Goal: Transaction & Acquisition: Obtain resource

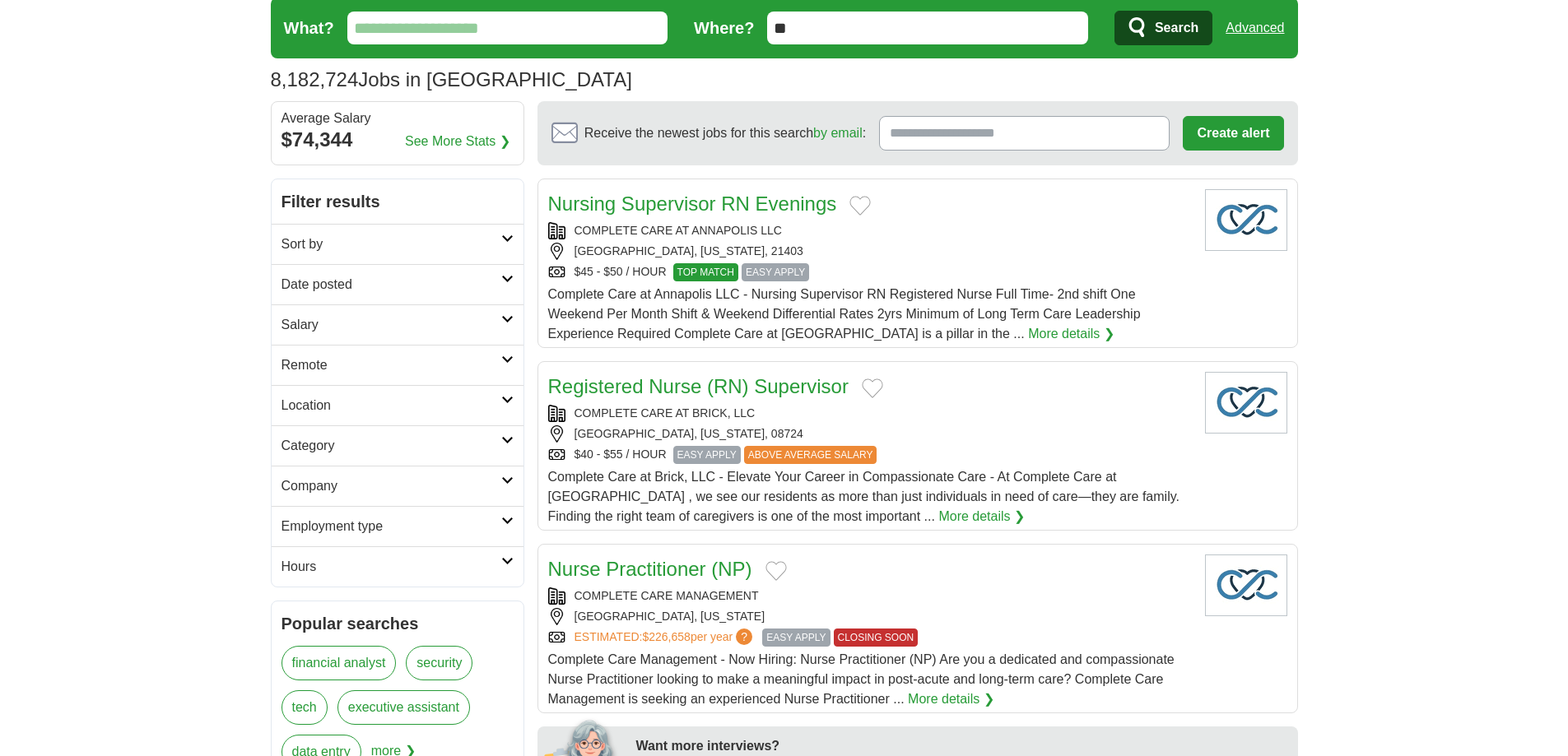
scroll to position [83, 0]
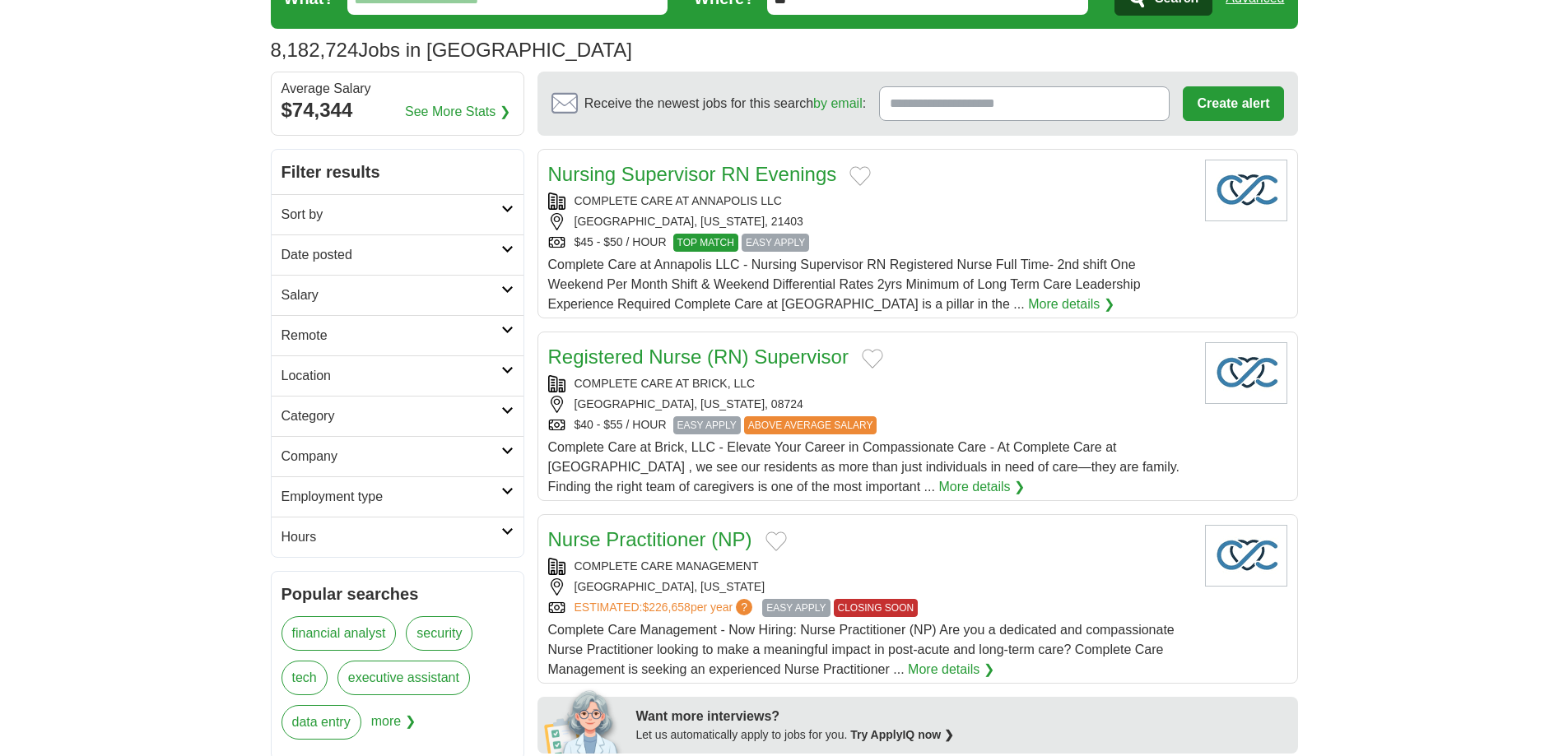
click at [501, 374] on icon at bounding box center [507, 369] width 12 height 9
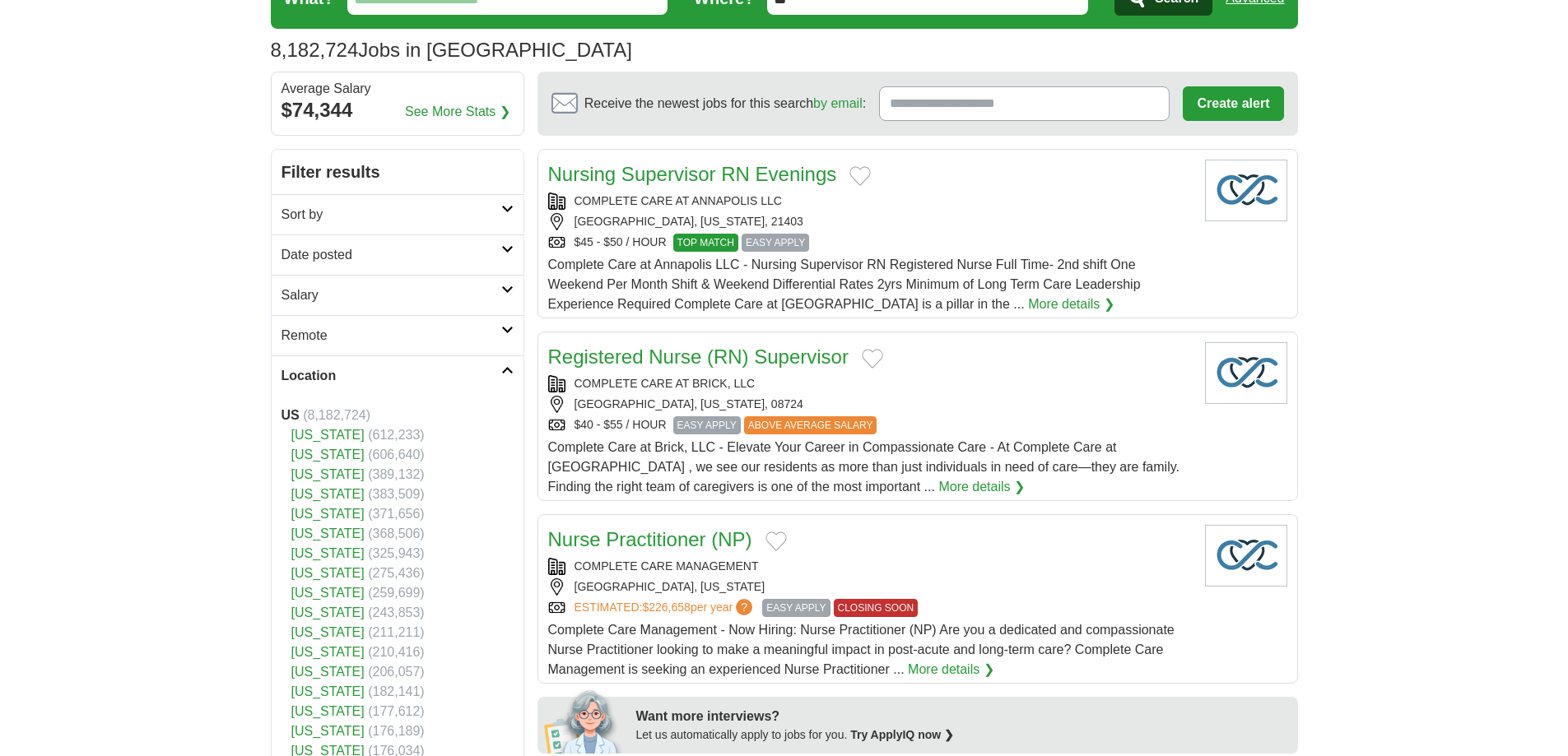
click at [332, 462] on link "[US_STATE]" at bounding box center [328, 454] width 73 height 14
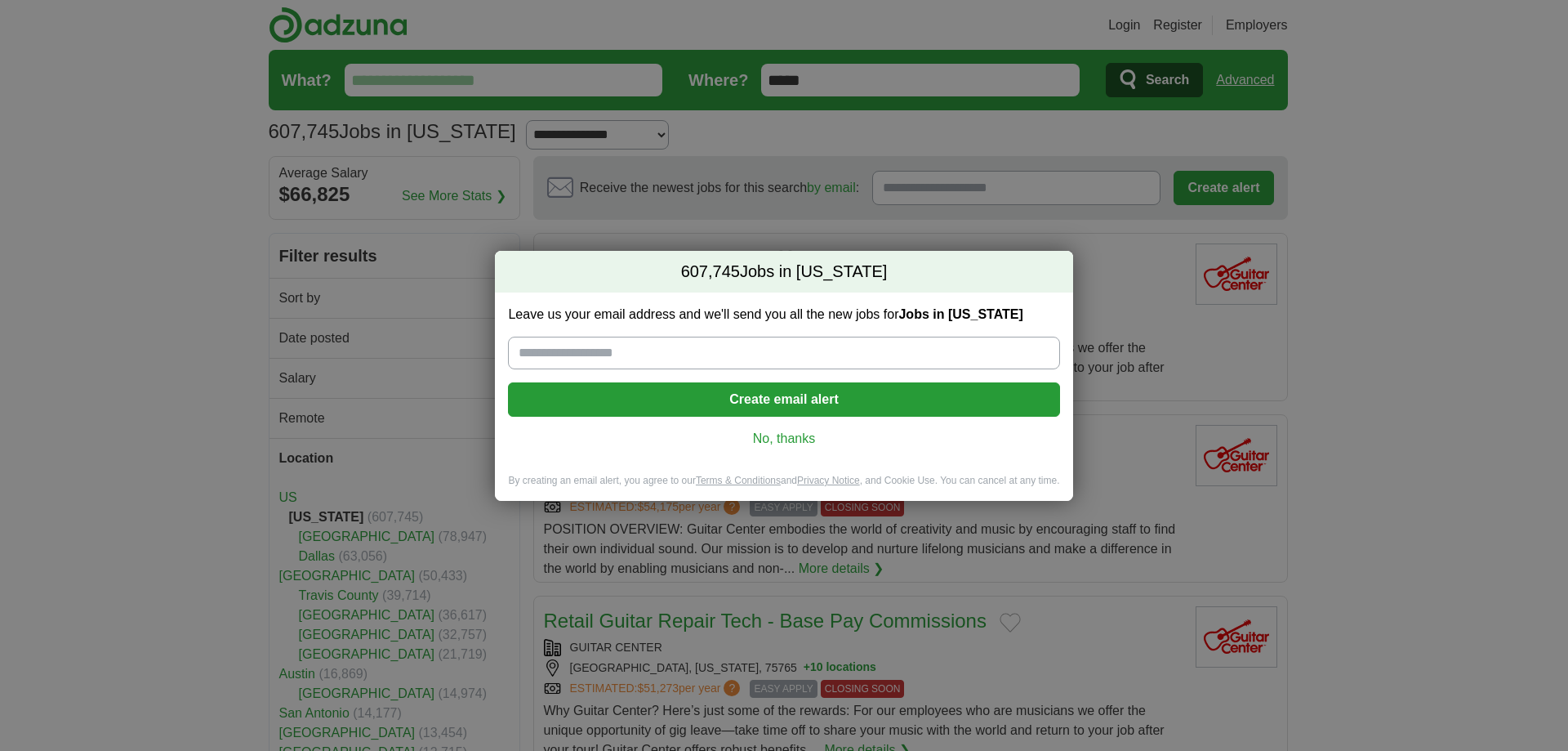
click at [805, 448] on link "No, thanks" at bounding box center [784, 439] width 525 height 18
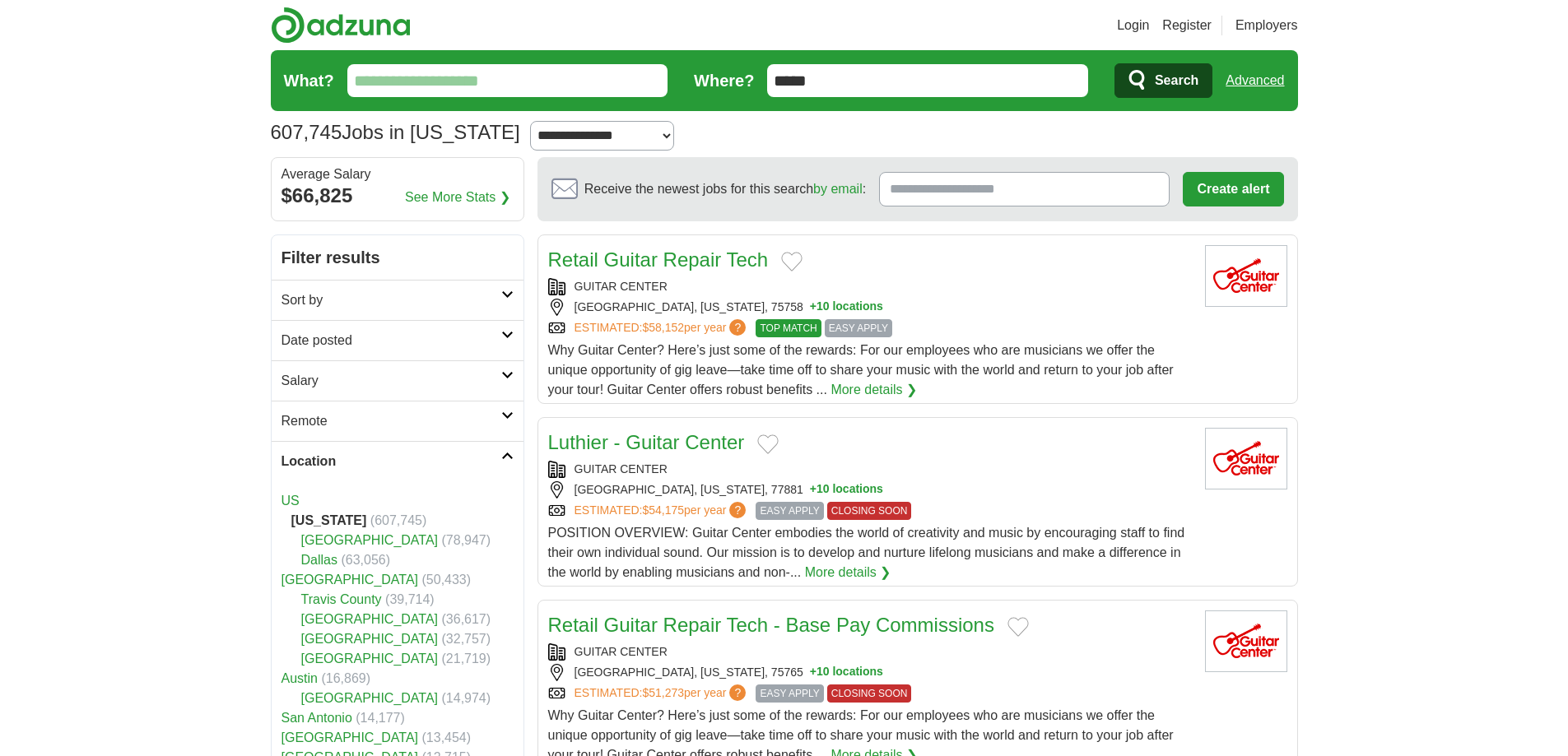
click at [668, 151] on select "**********" at bounding box center [602, 135] width 144 height 29
click at [533, 144] on select "**********" at bounding box center [602, 135] width 144 height 29
click at [774, 93] on input "*****" at bounding box center [927, 81] width 321 height 33
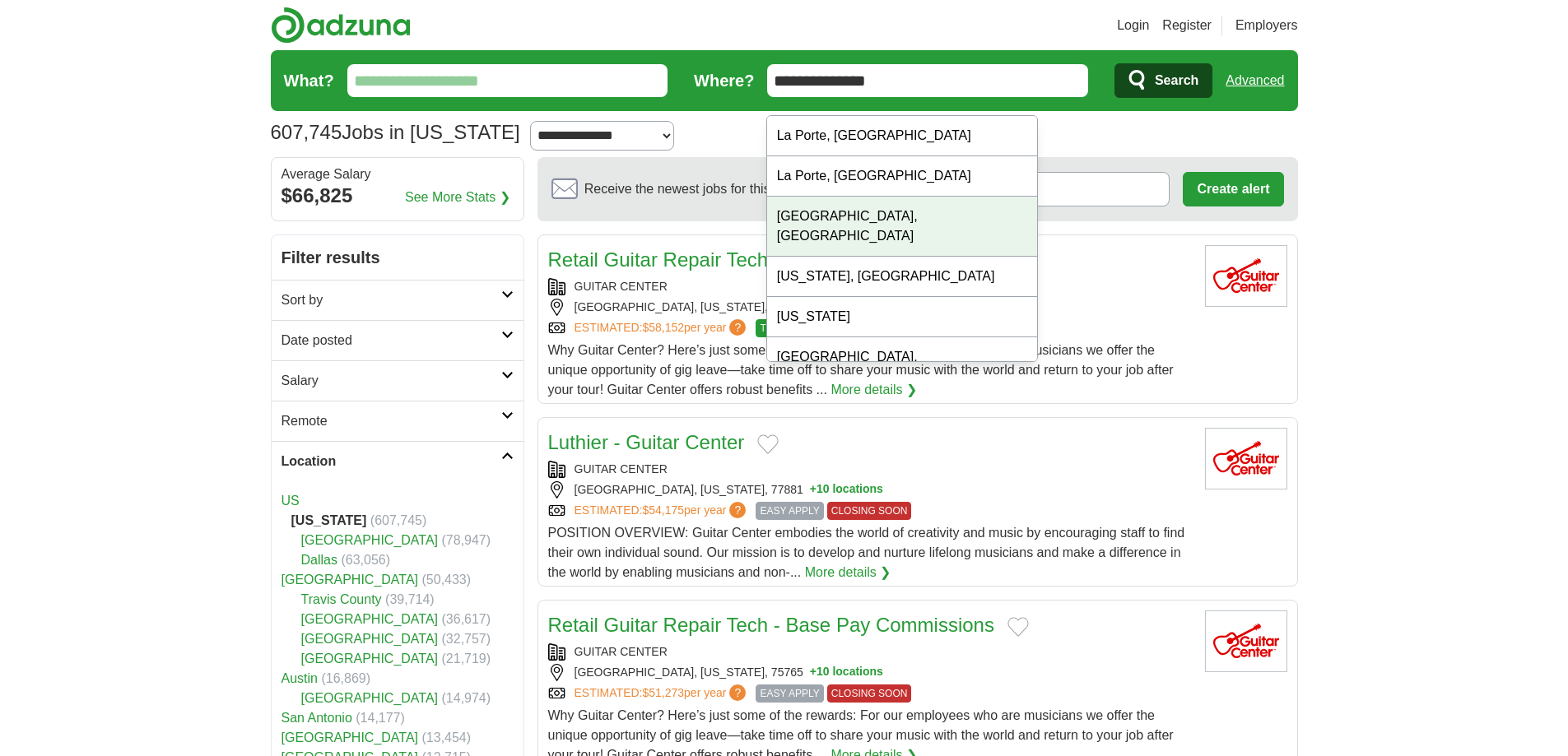
click at [865, 243] on div "[GEOGRAPHIC_DATA], [GEOGRAPHIC_DATA]" at bounding box center [902, 226] width 270 height 60
type input "**********"
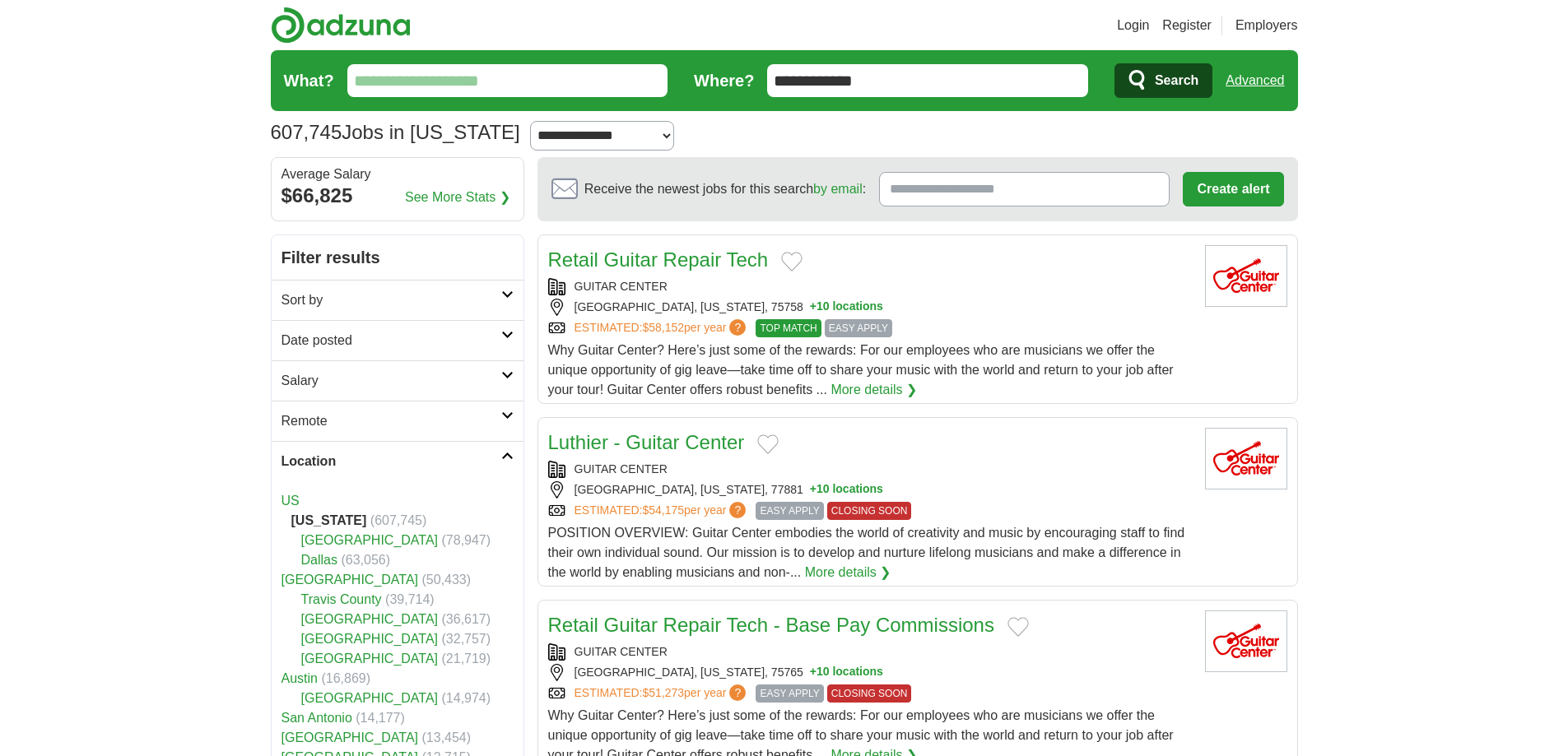
click at [1155, 89] on span "Search" at bounding box center [1176, 81] width 44 height 33
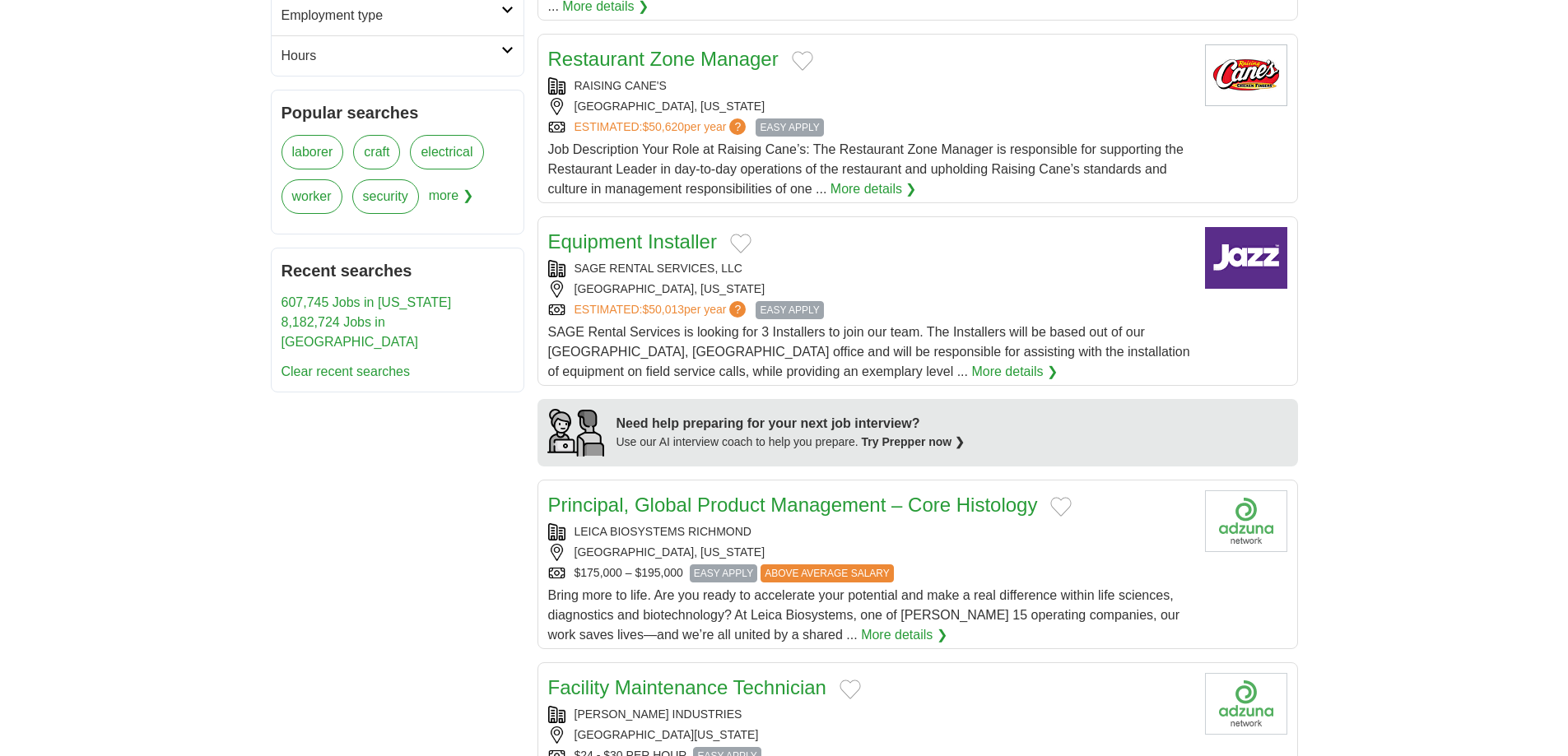
scroll to position [1069, 0]
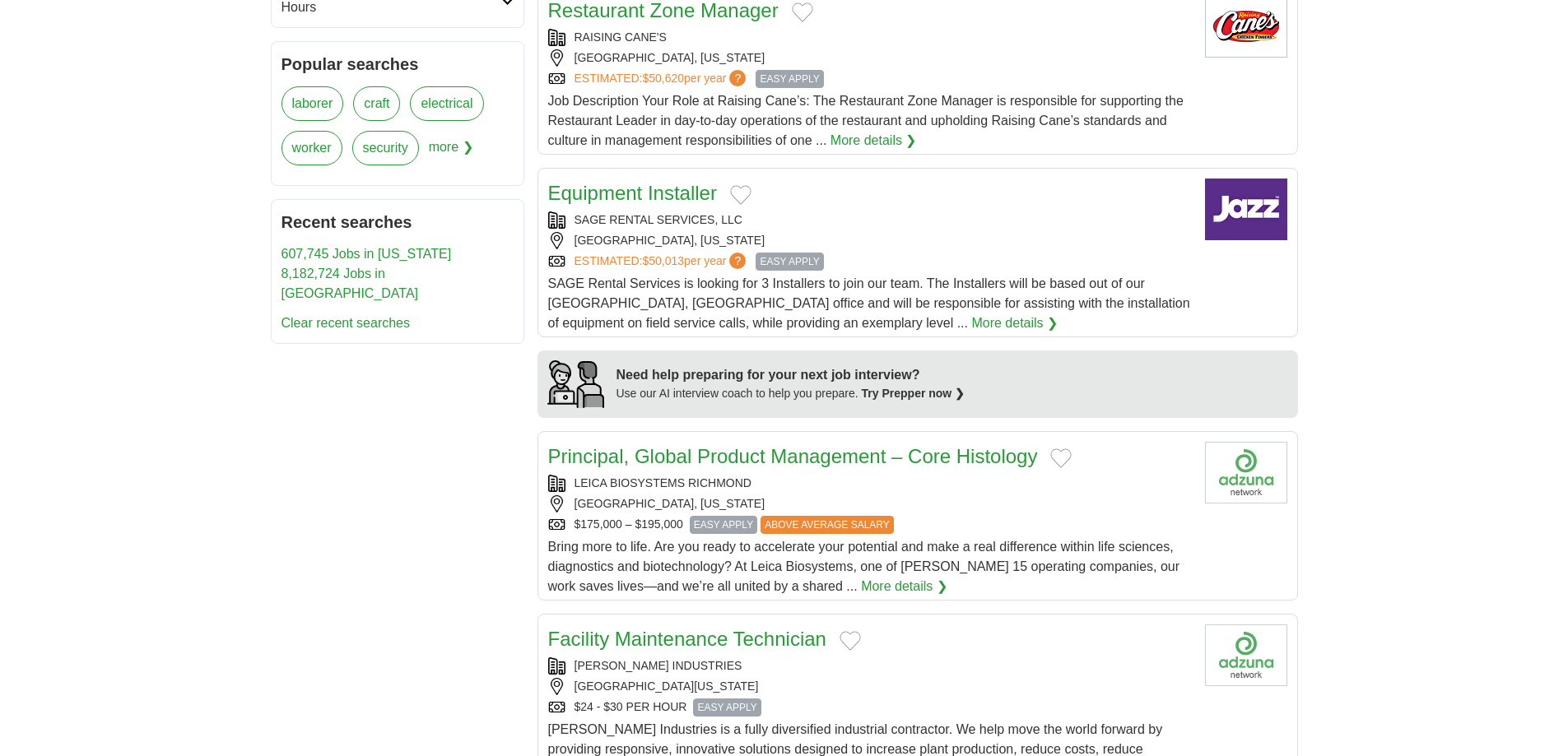
click at [429, 175] on span "more ❯" at bounding box center [450, 153] width 45 height 45
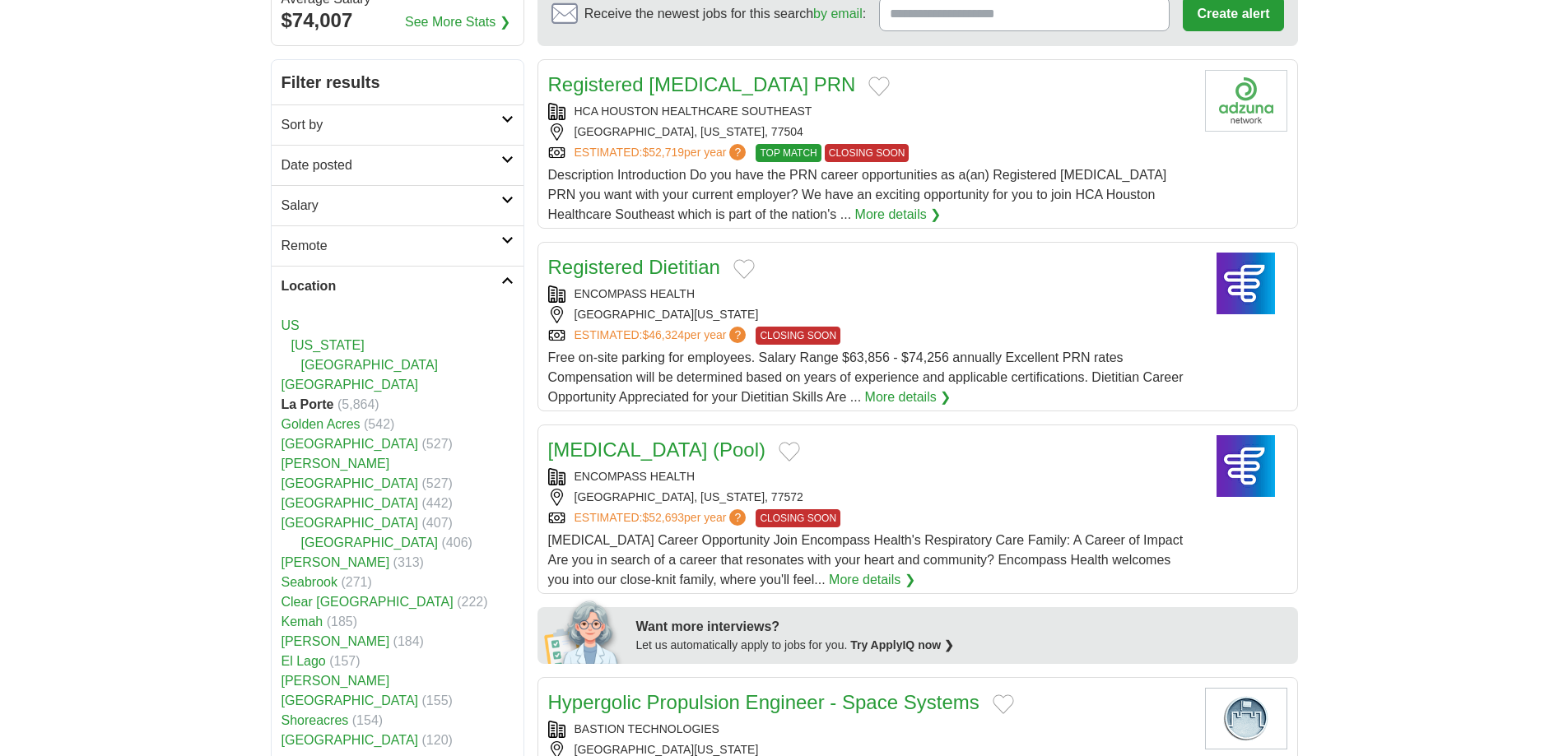
scroll to position [0, 0]
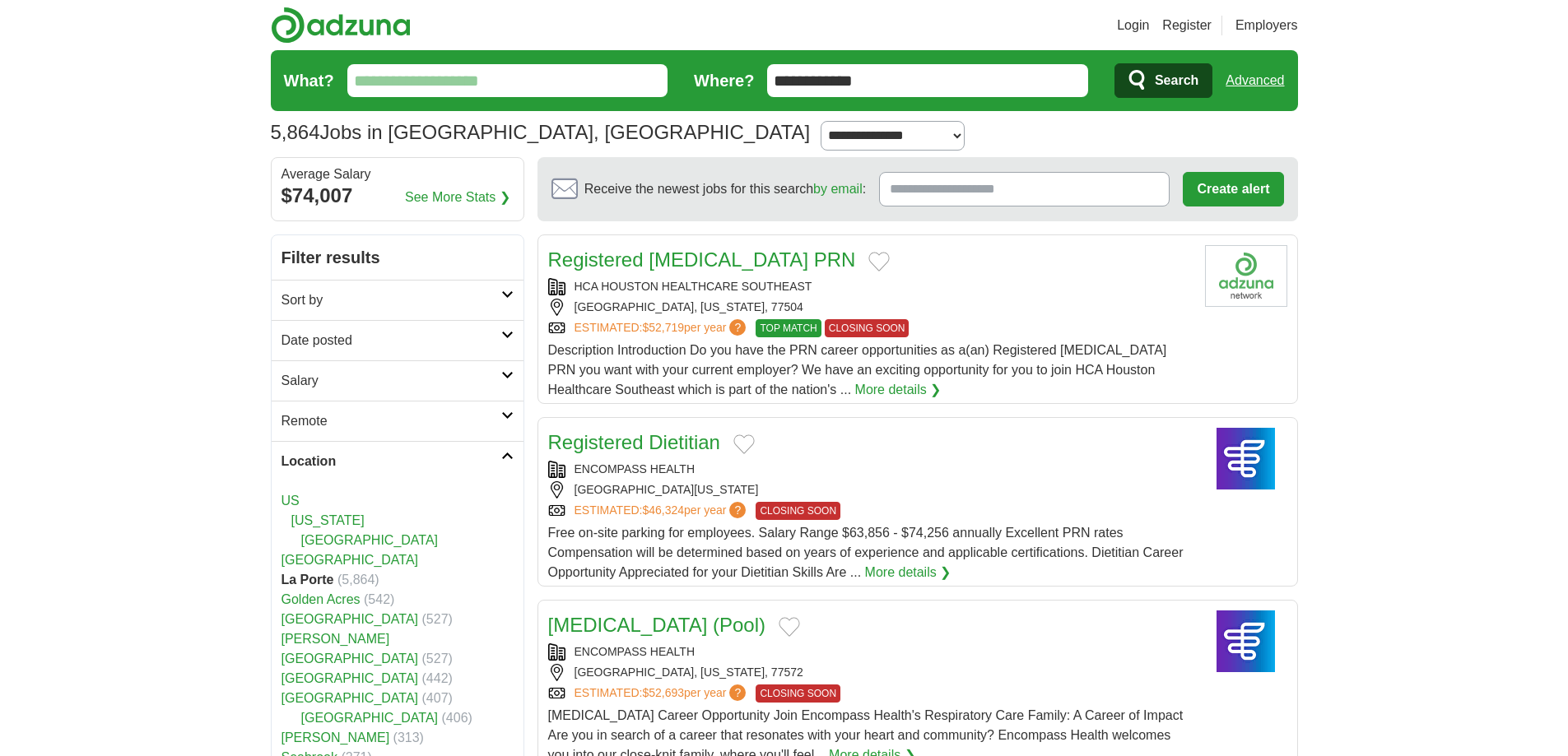
click at [509, 97] on input "What?" at bounding box center [508, 81] width 321 height 33
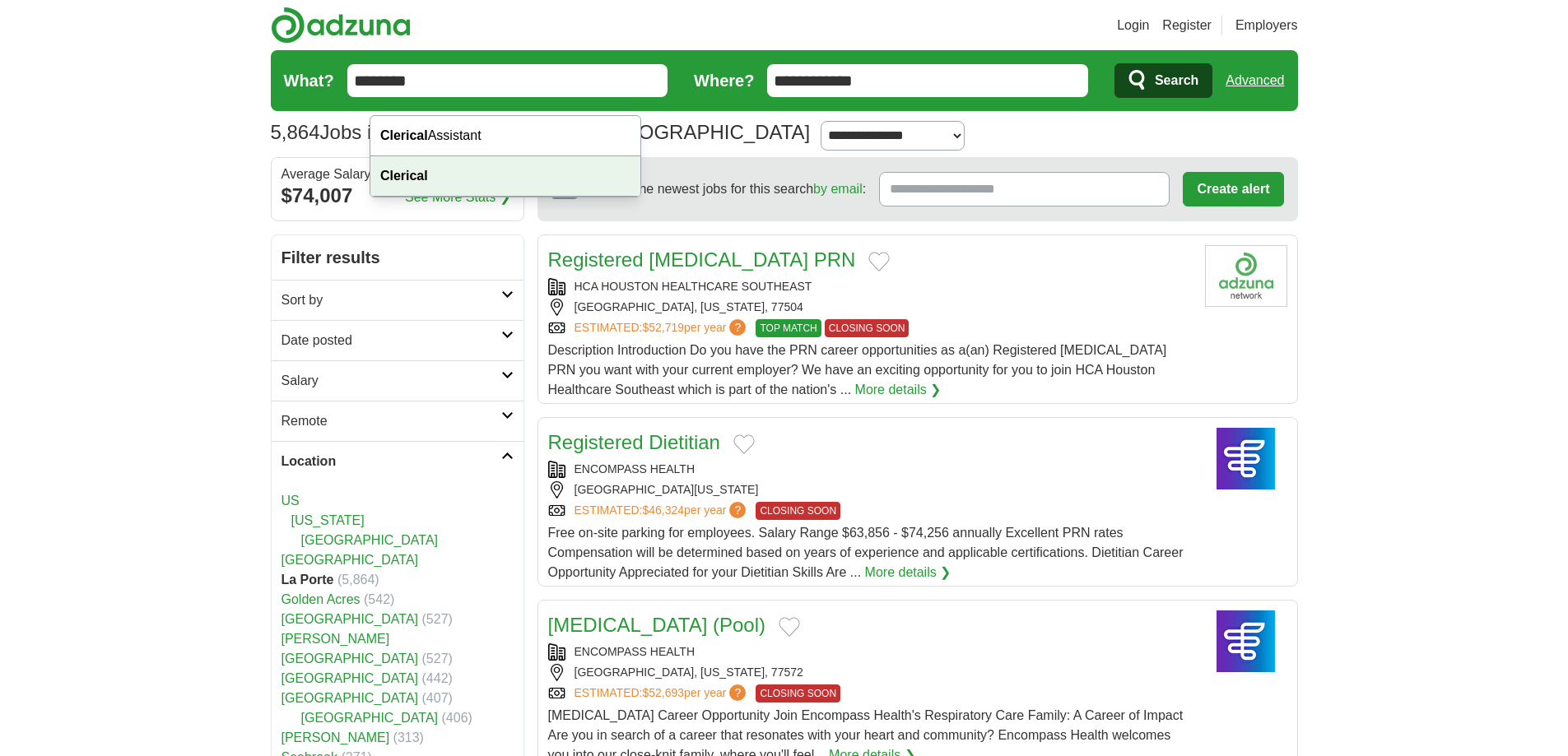
click at [458, 197] on div "Clerical" at bounding box center [506, 177] width 270 height 40
type input "********"
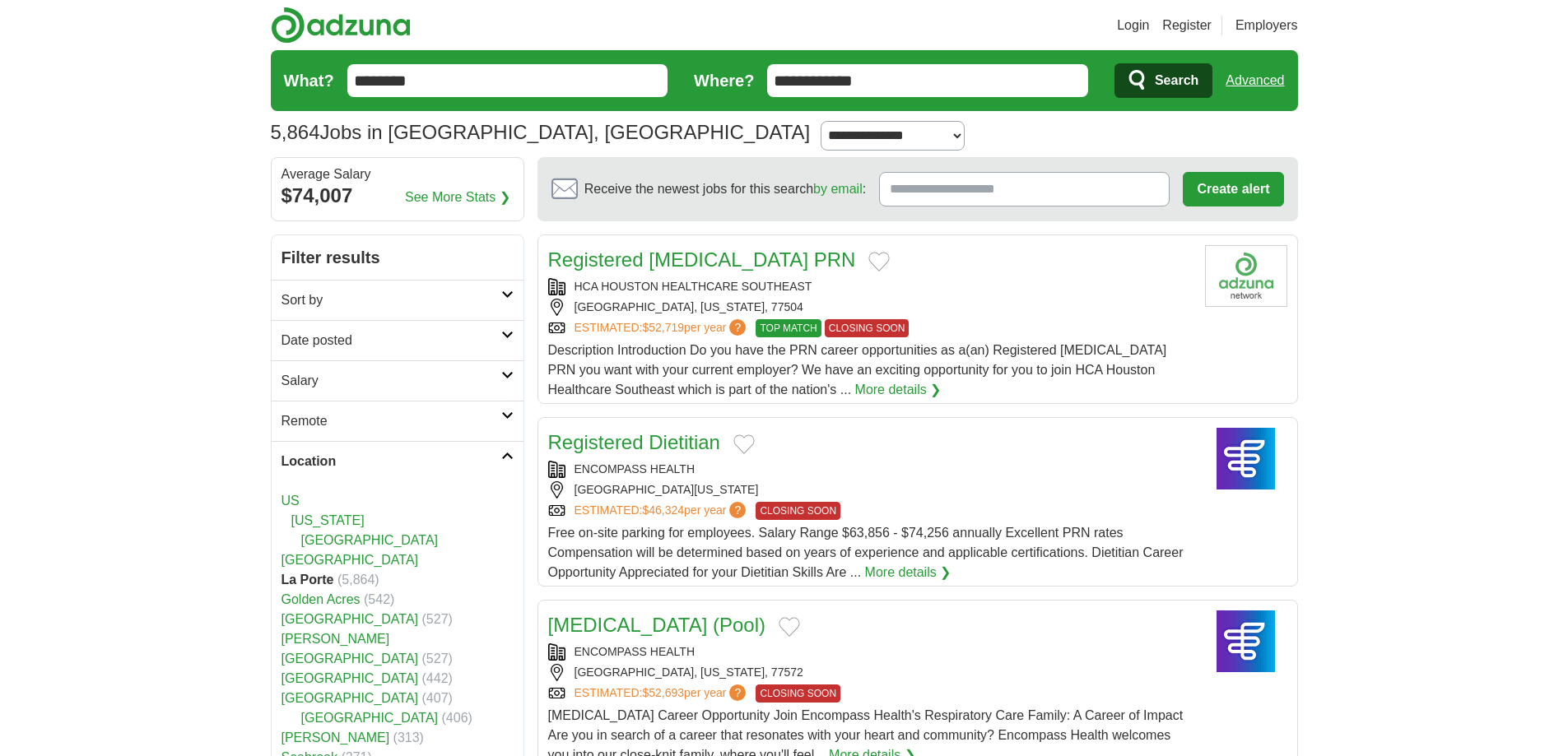
click at [1155, 78] on span "Search" at bounding box center [1176, 81] width 44 height 33
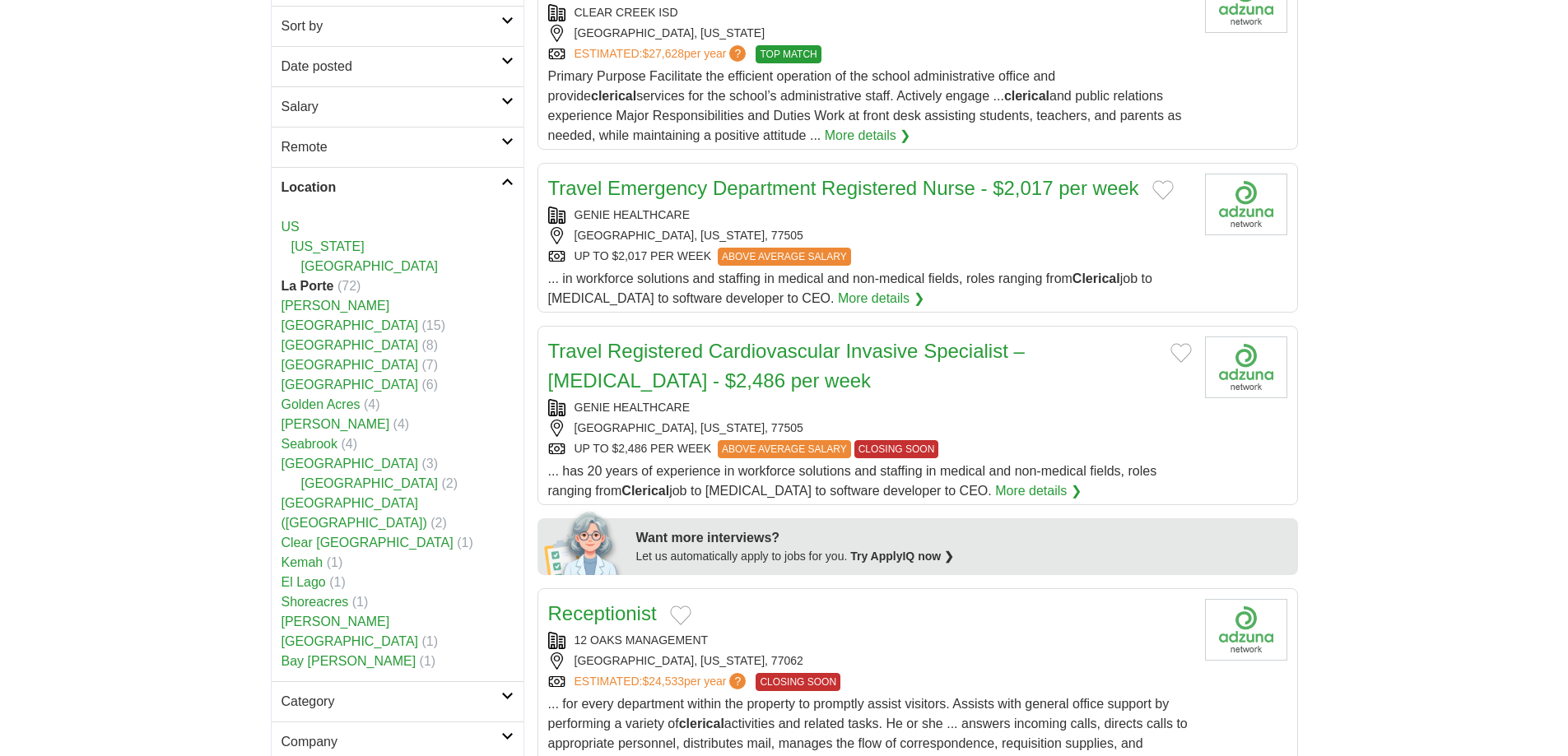
scroll to position [329, 0]
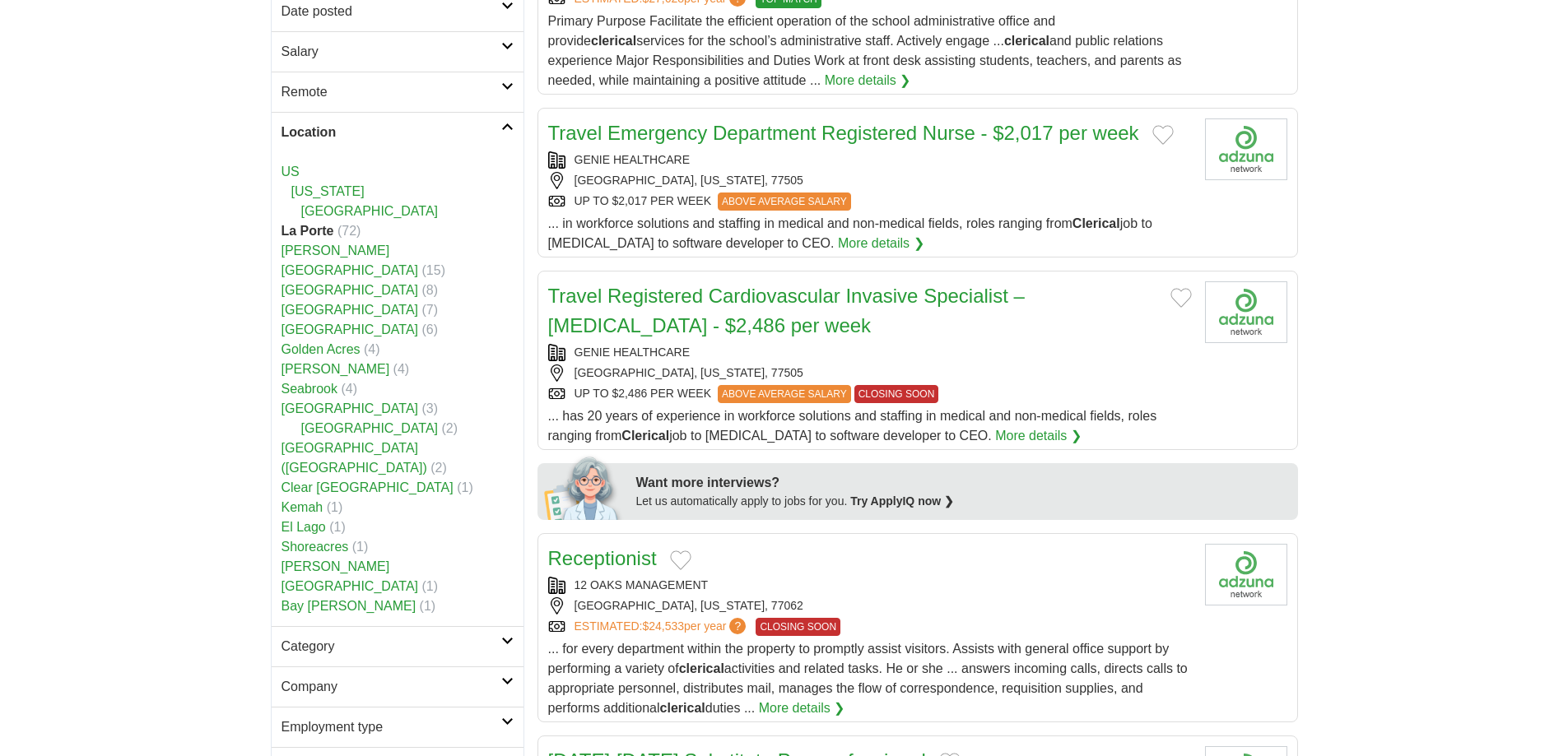
click at [336, 336] on link "[GEOGRAPHIC_DATA]" at bounding box center [350, 330] width 138 height 14
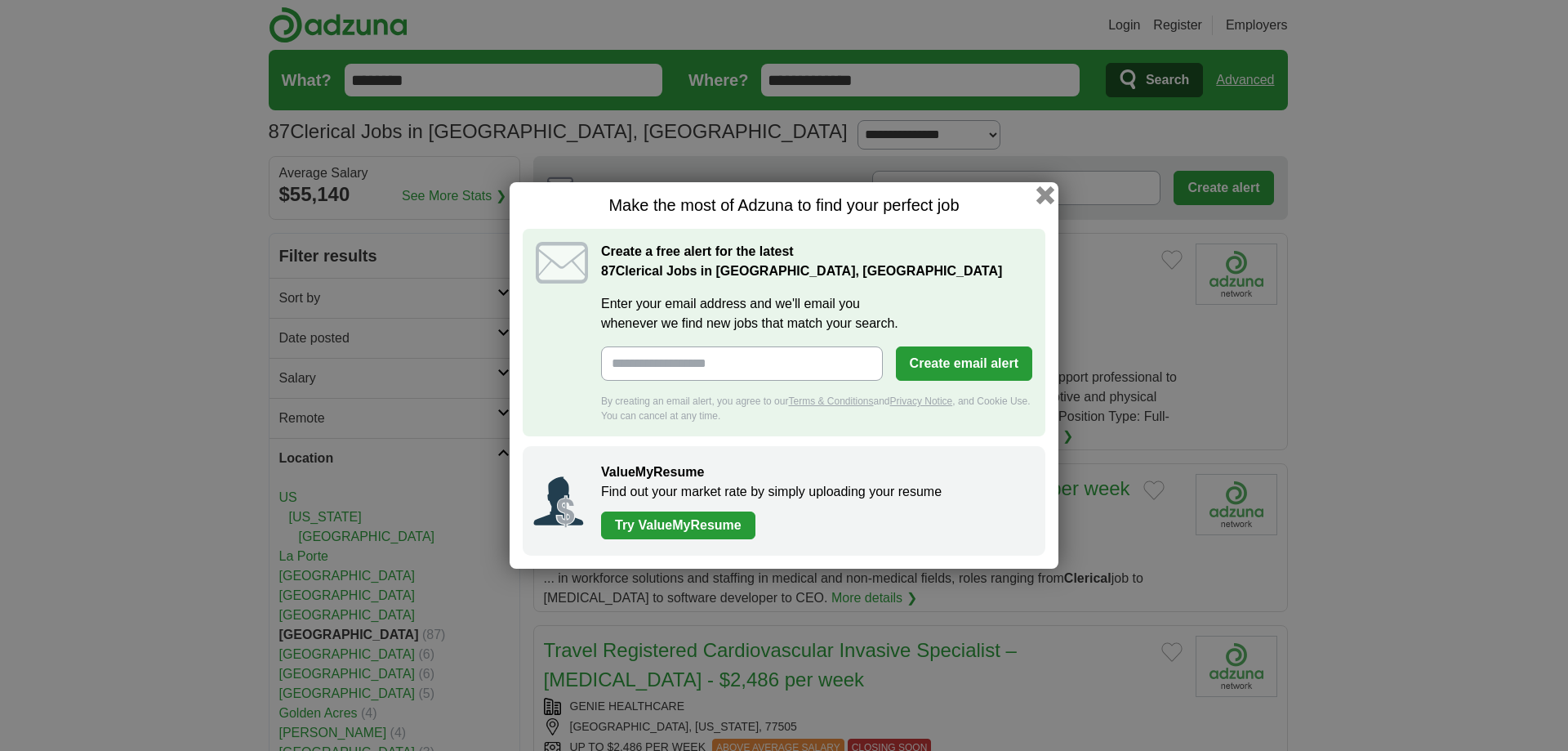
click at [1054, 186] on button "button" at bounding box center [1045, 194] width 18 height 18
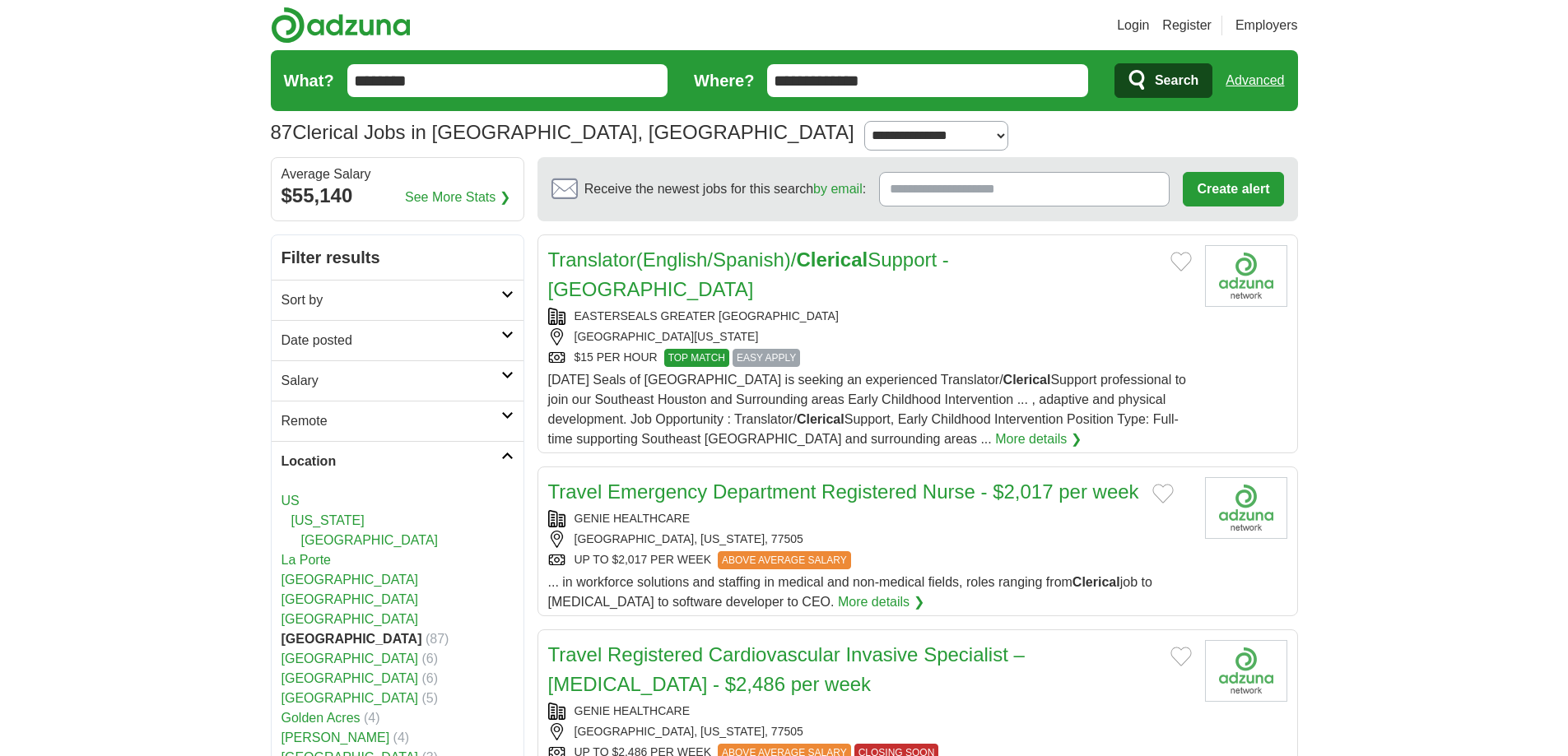
click at [505, 298] on icon at bounding box center [507, 294] width 12 height 9
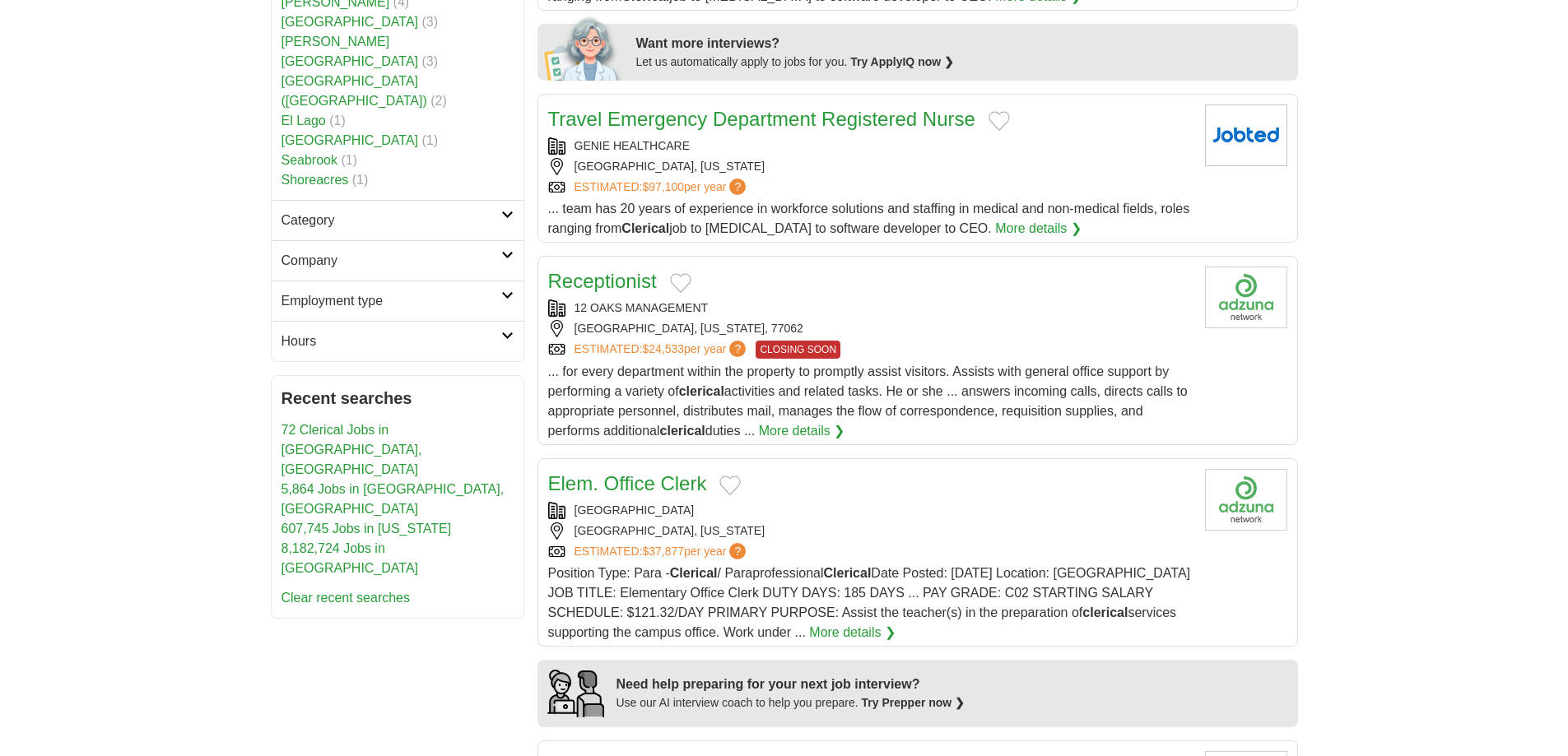
scroll to position [822, 0]
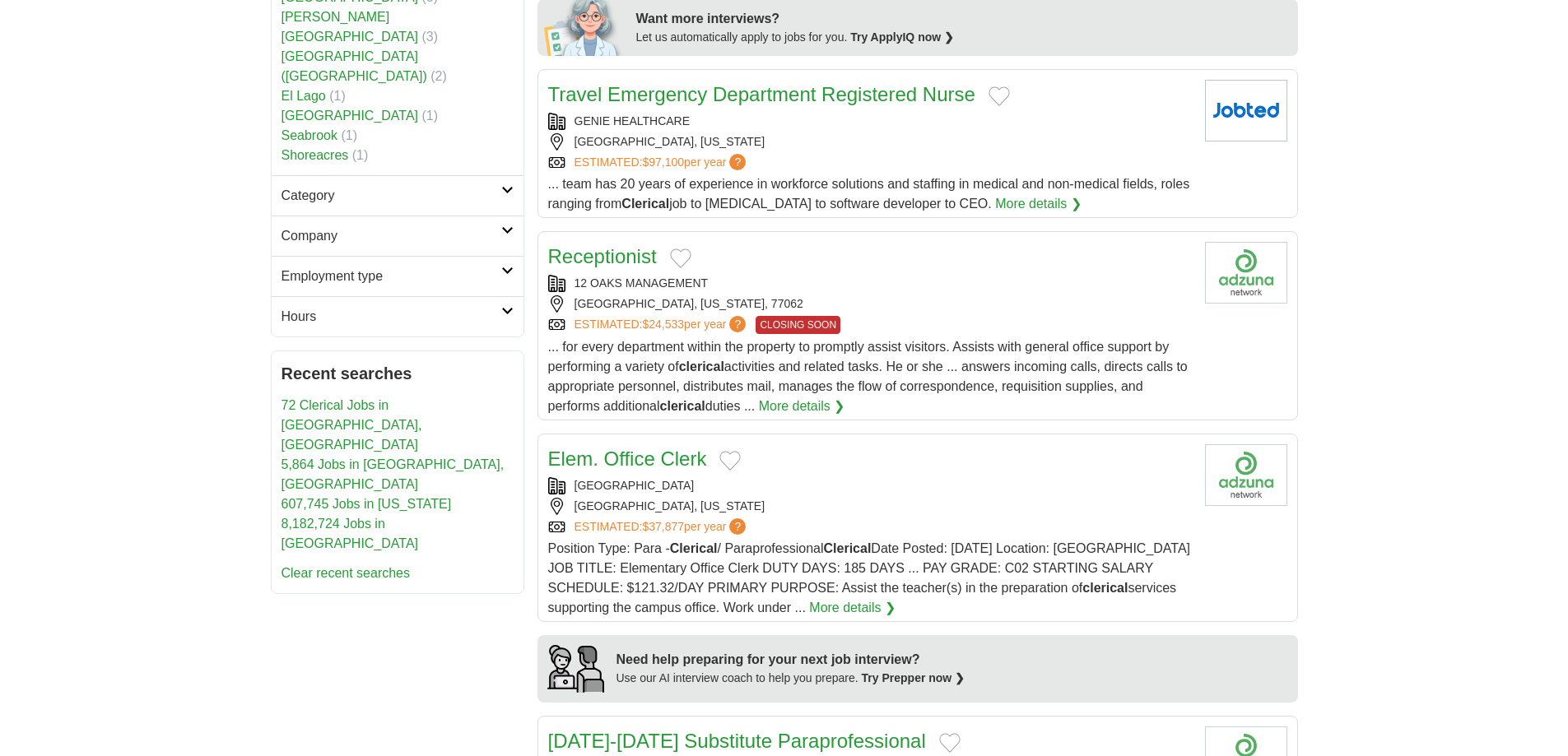
click at [507, 194] on icon at bounding box center [507, 190] width 12 height 9
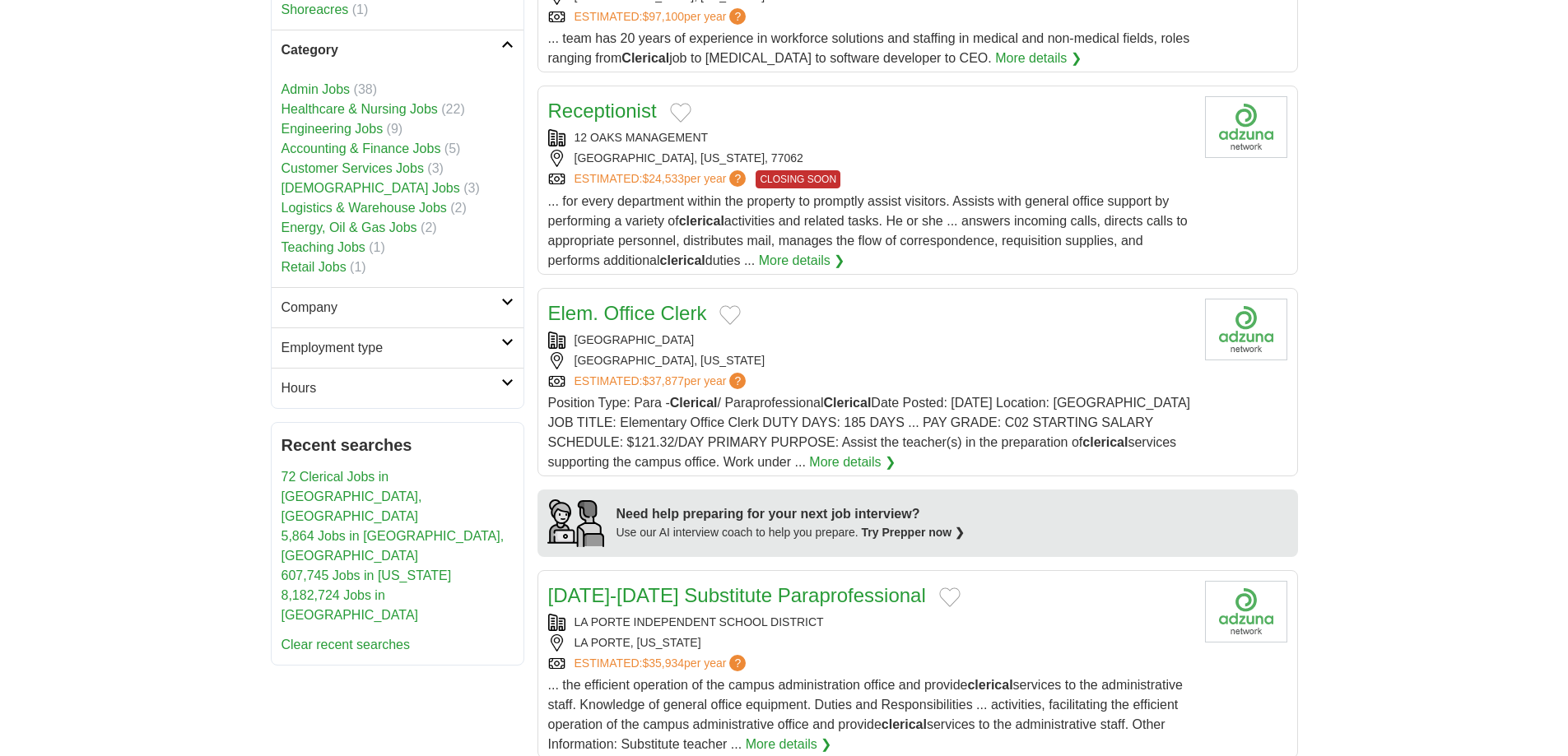
scroll to position [987, 0]
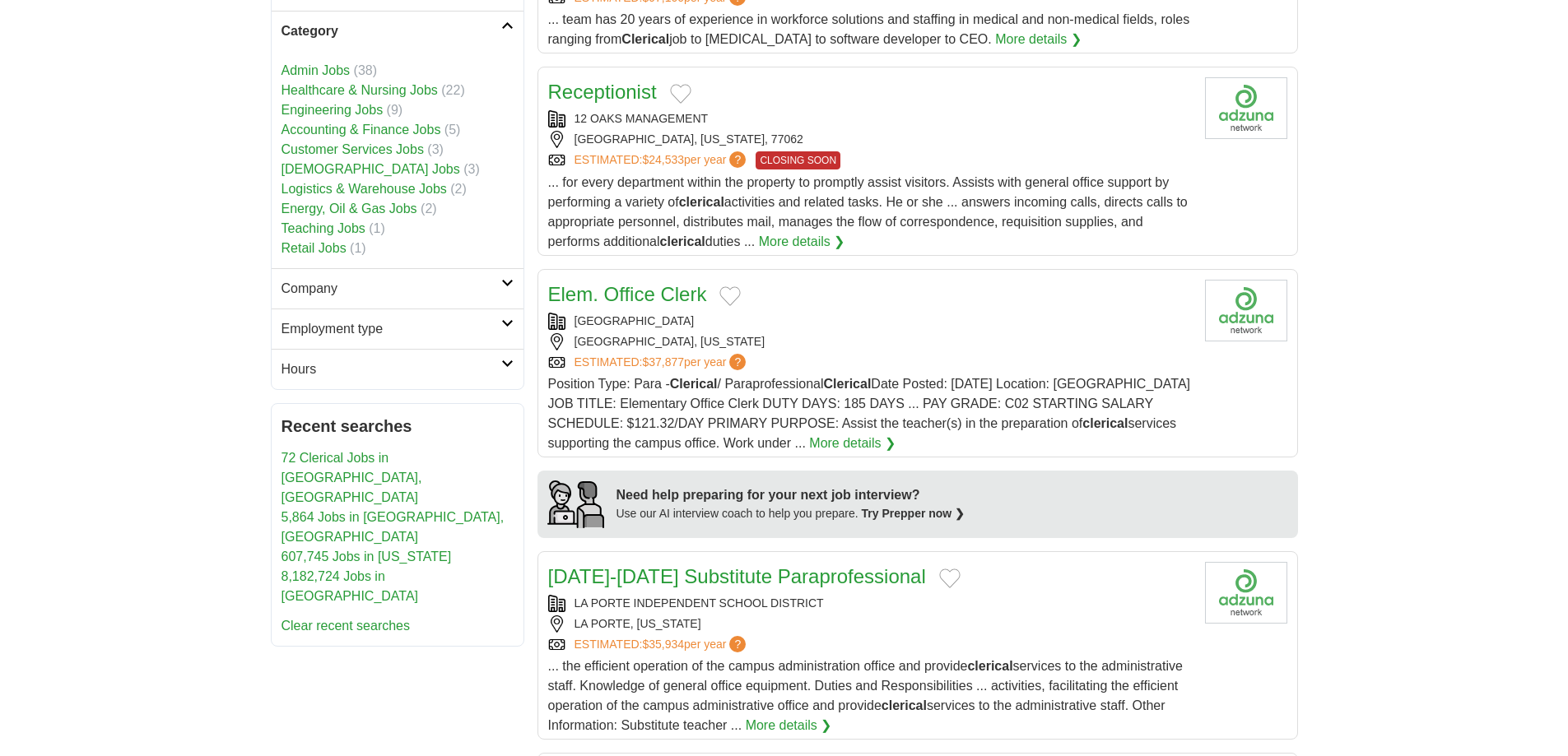
click at [342, 77] on link "Admin Jobs" at bounding box center [316, 70] width 69 height 14
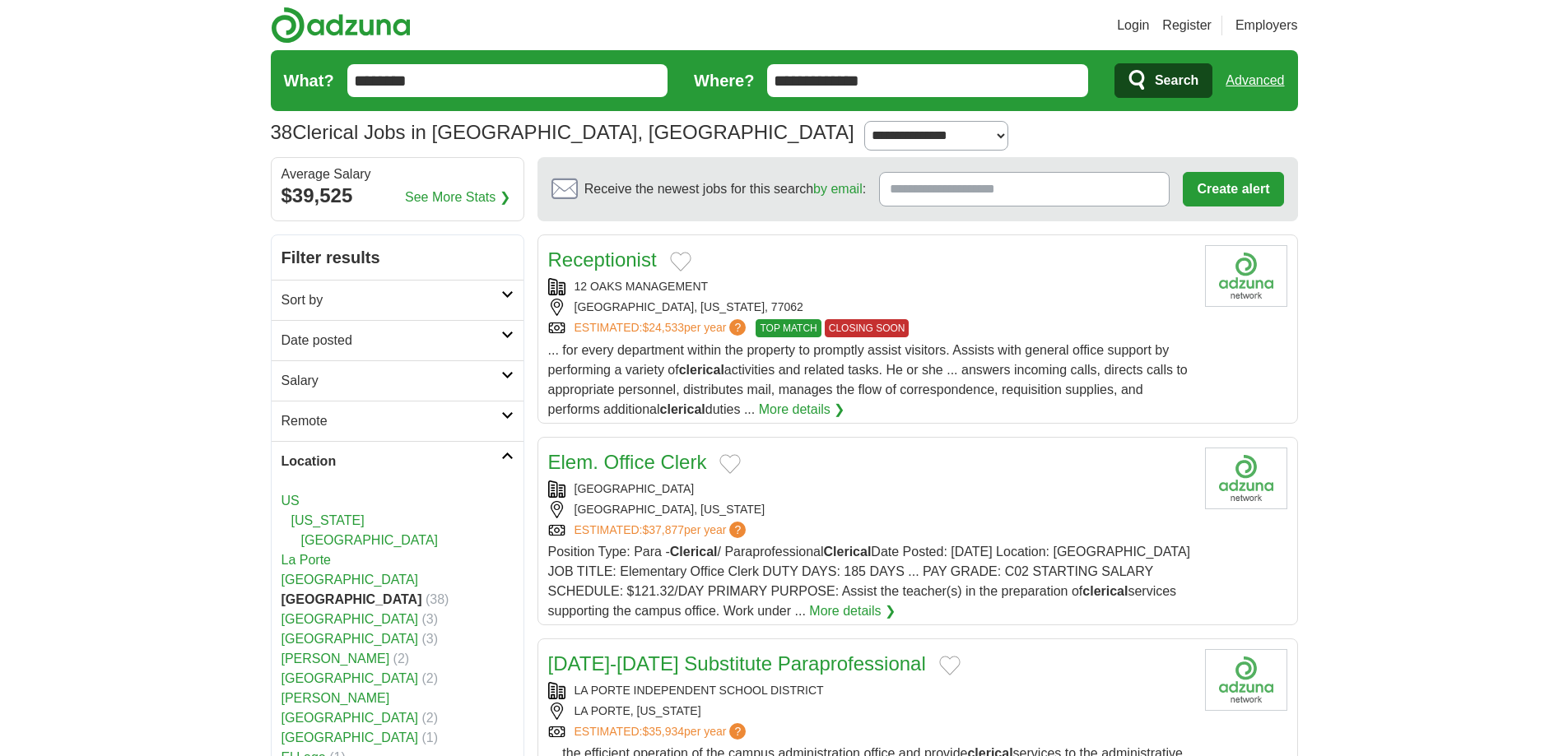
click at [1252, 96] on link "Advanced" at bounding box center [1254, 81] width 58 height 33
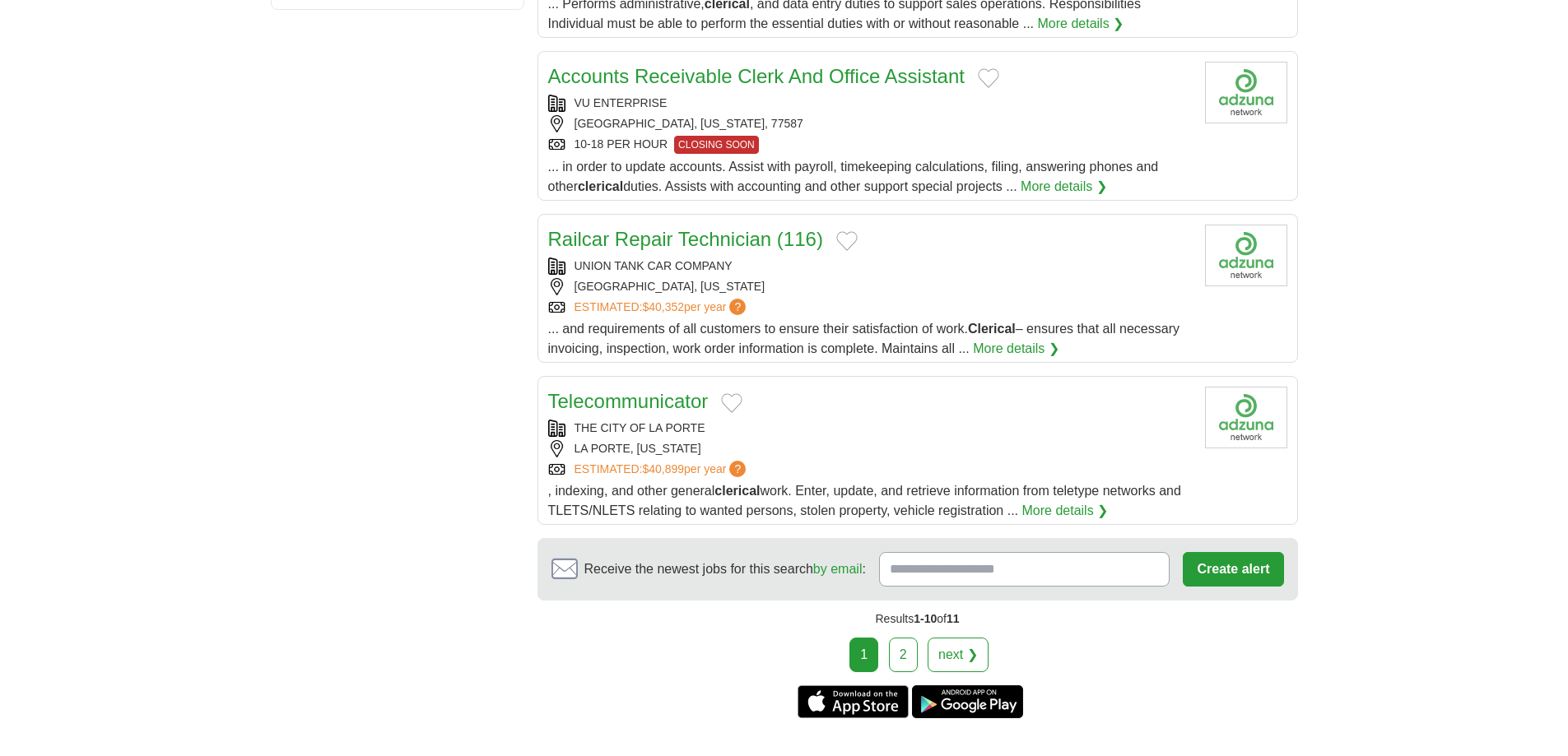
scroll to position [1728, 0]
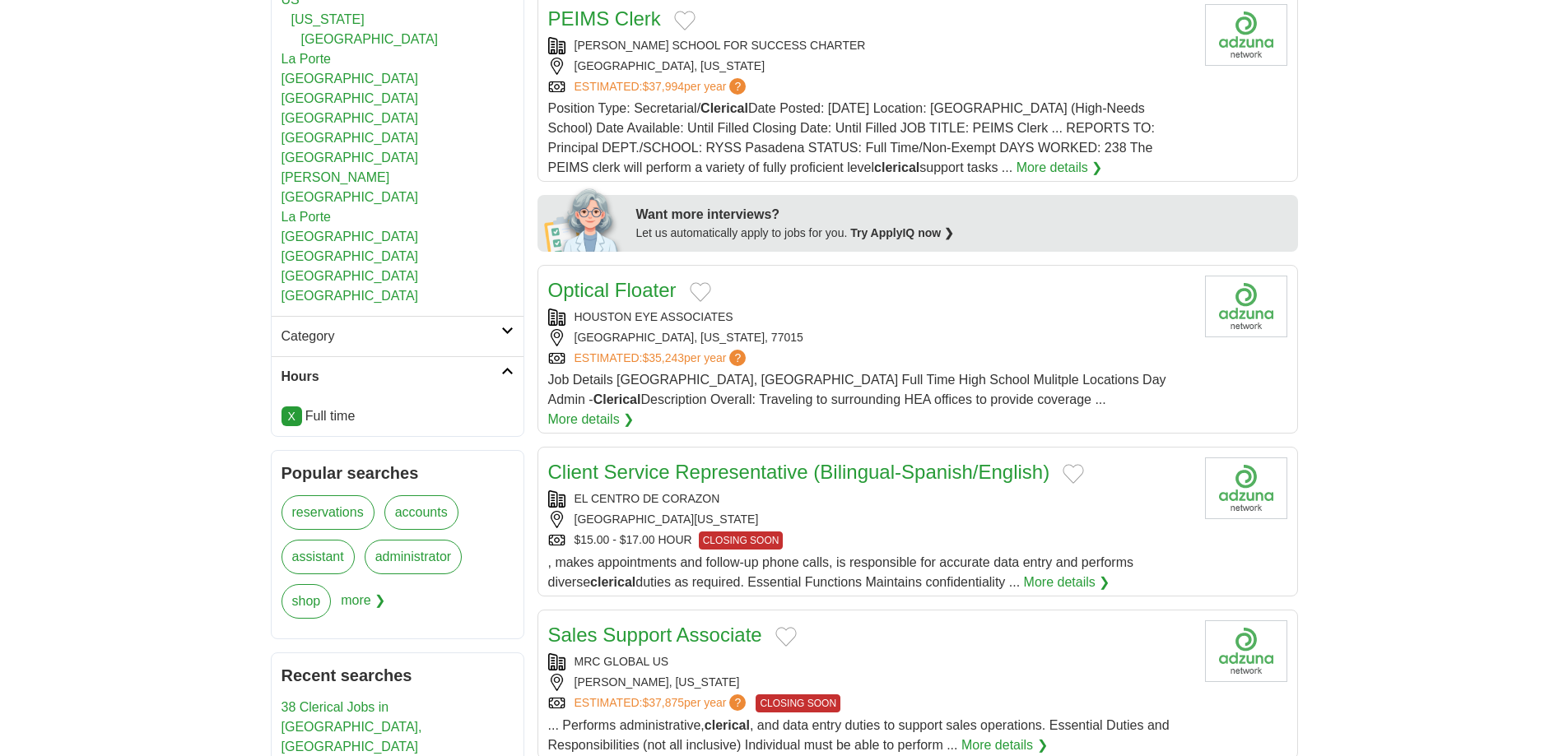
scroll to position [658, 0]
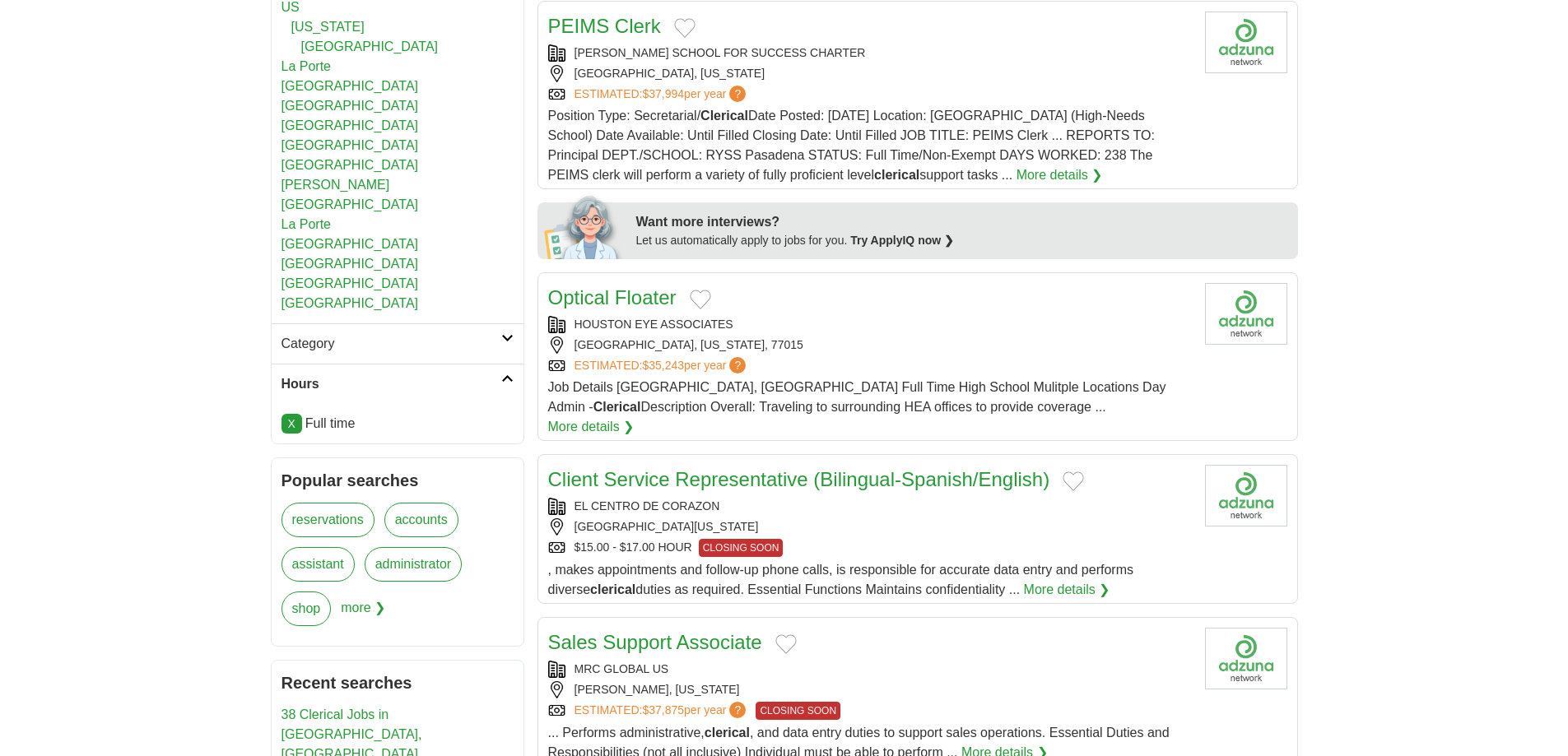
click at [631, 62] on div "[PERSON_NAME] SCHOOL FOR SUCCESS CHARTER" at bounding box center [870, 53] width 643 height 17
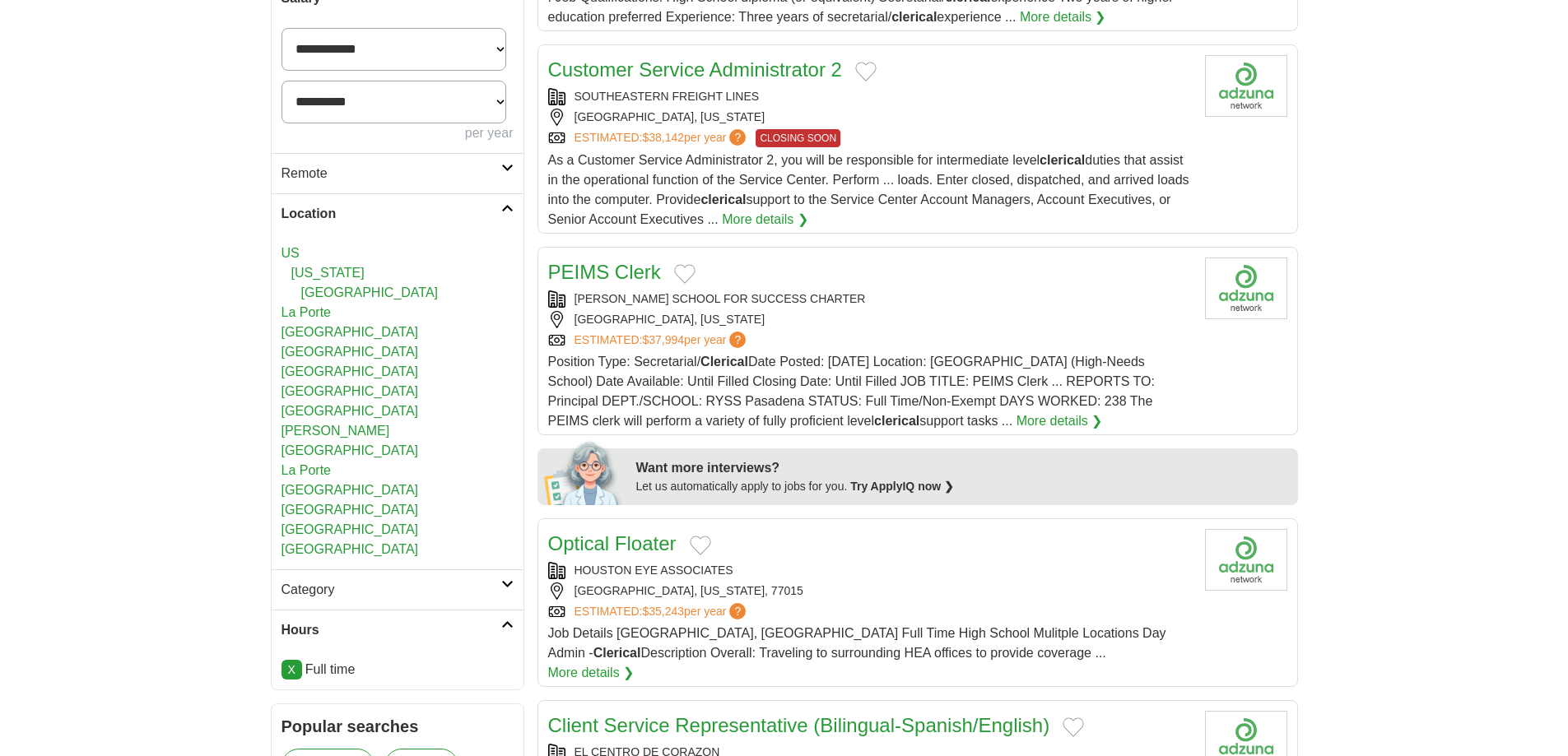
scroll to position [411, 0]
click at [795, 106] on div "SOUTHEASTERN FREIGHT LINES" at bounding box center [870, 98] width 643 height 17
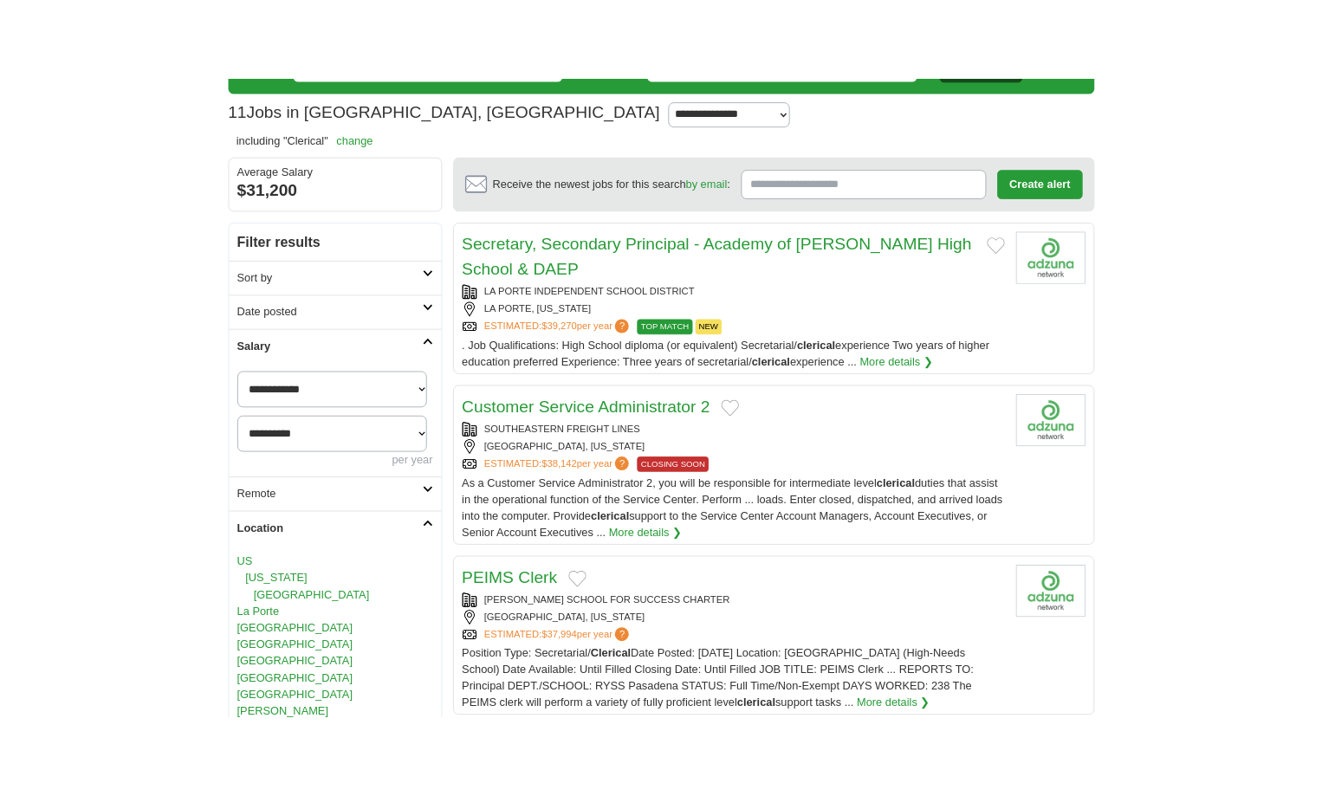
scroll to position [87, 0]
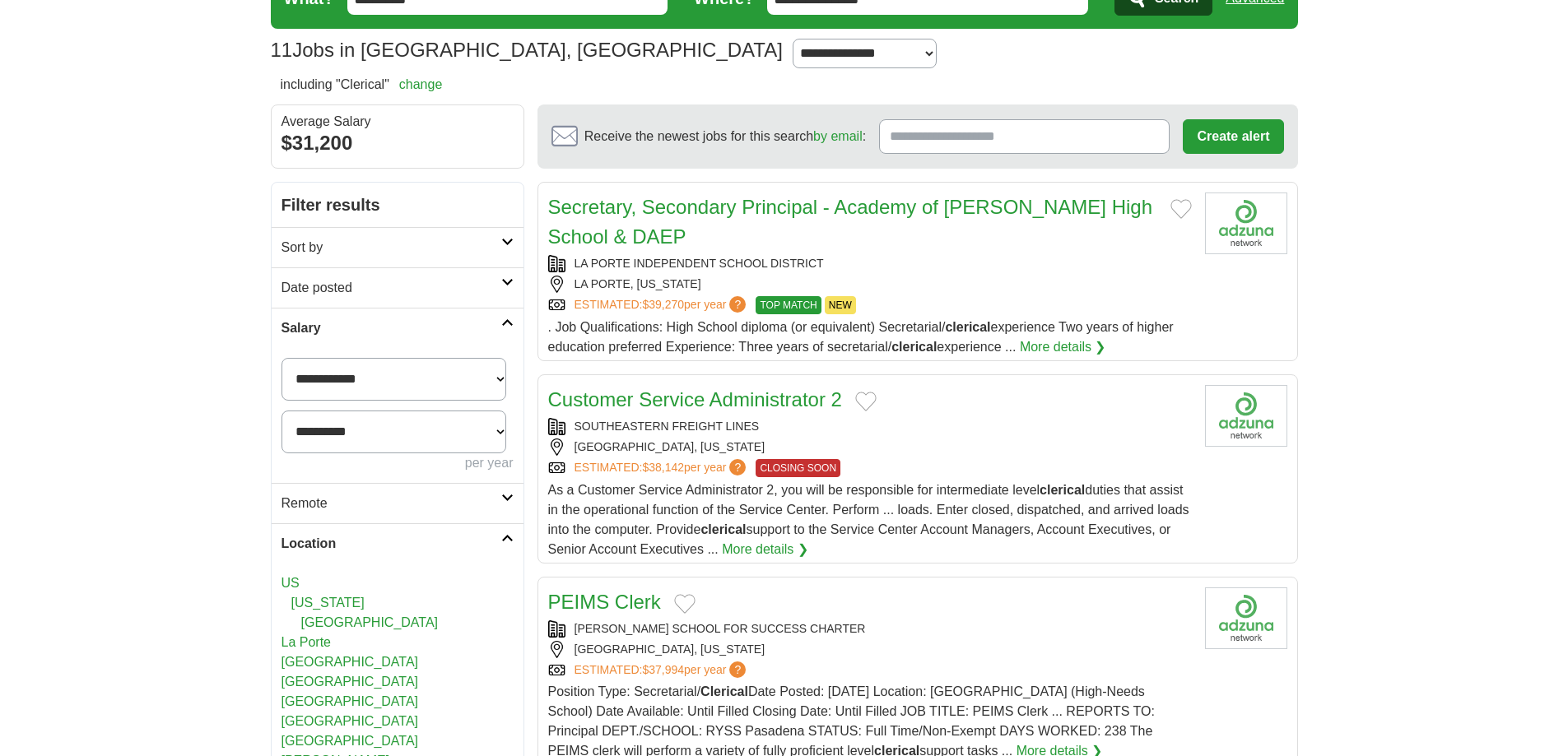
click at [772, 248] on link "Secretary, Secondary Principal - Academy of Viola DeWalt High School & DAEP" at bounding box center [851, 221] width 605 height 52
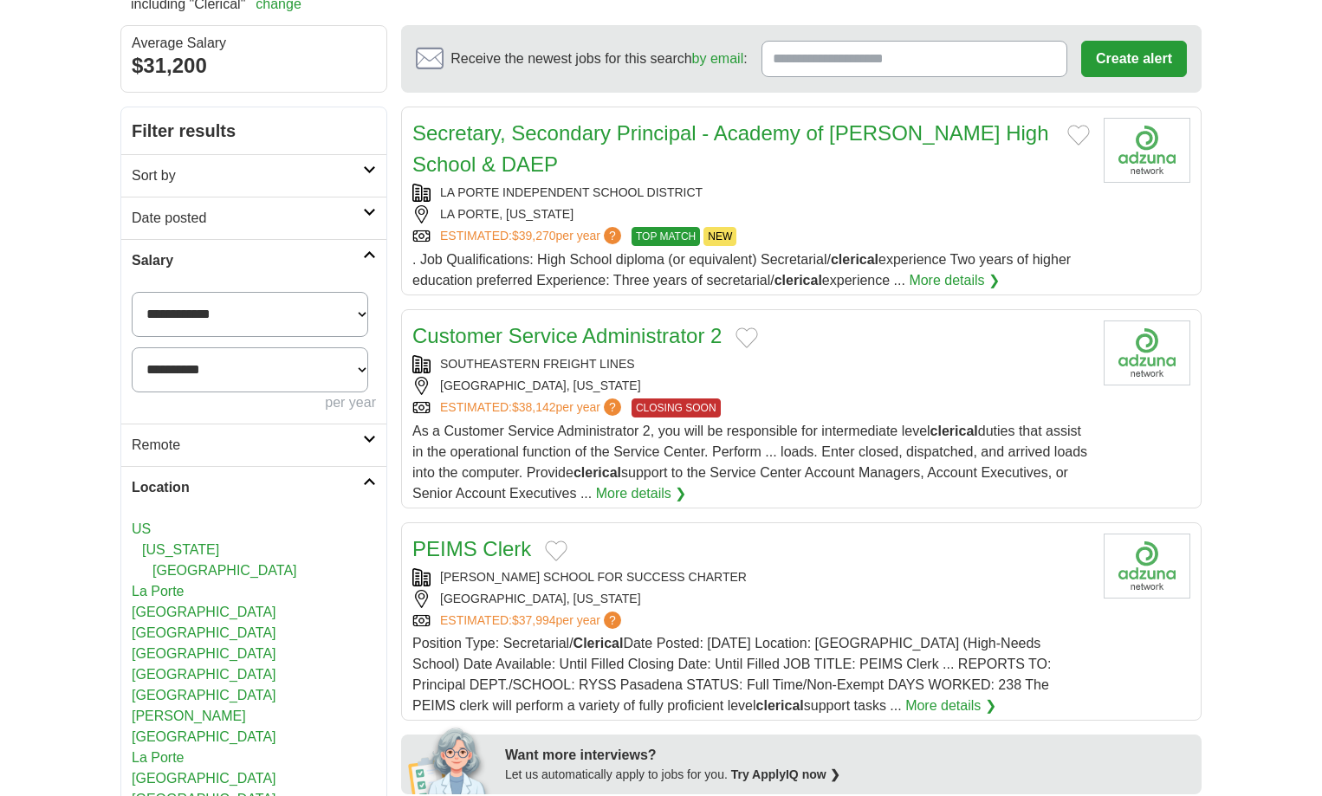
scroll to position [0, 0]
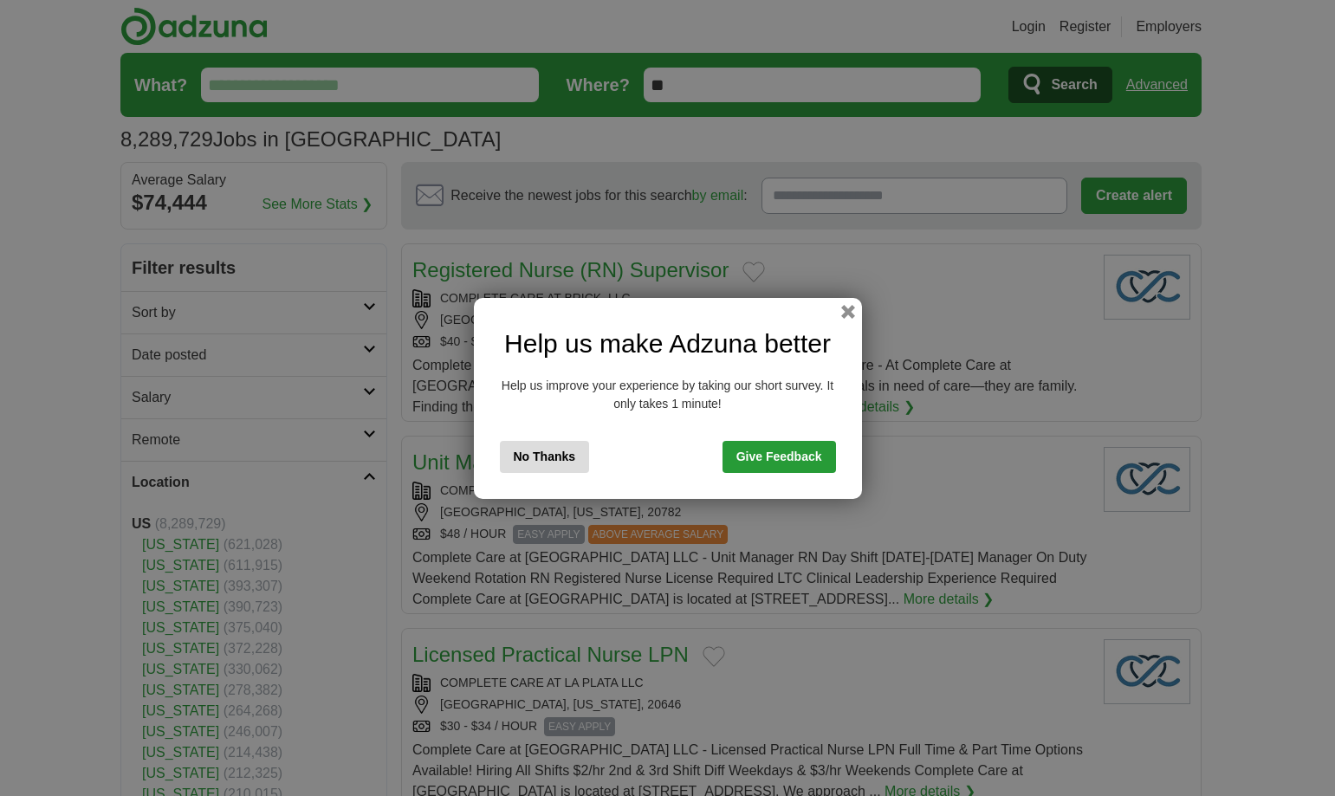
click at [528, 466] on button "No Thanks" at bounding box center [545, 457] width 90 height 32
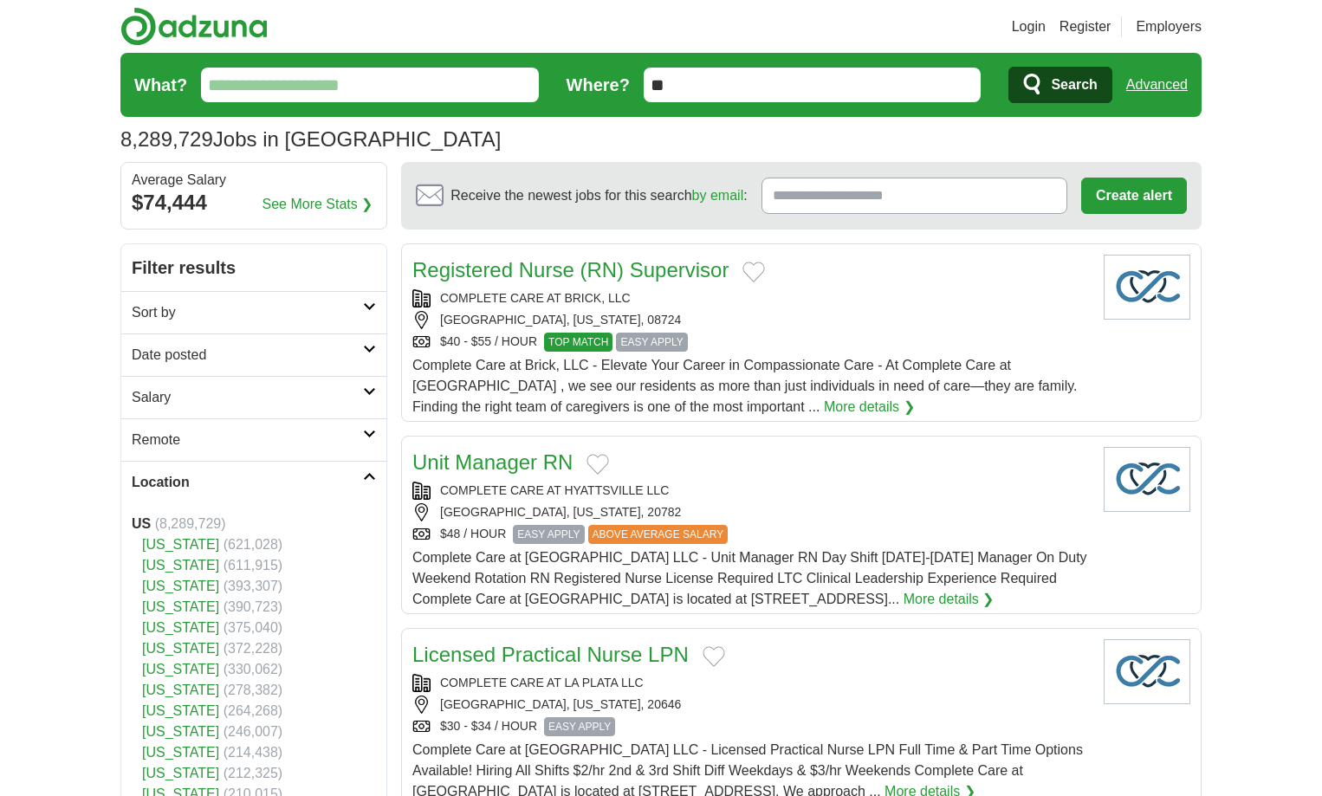
click at [696, 89] on input "**" at bounding box center [813, 85] width 338 height 35
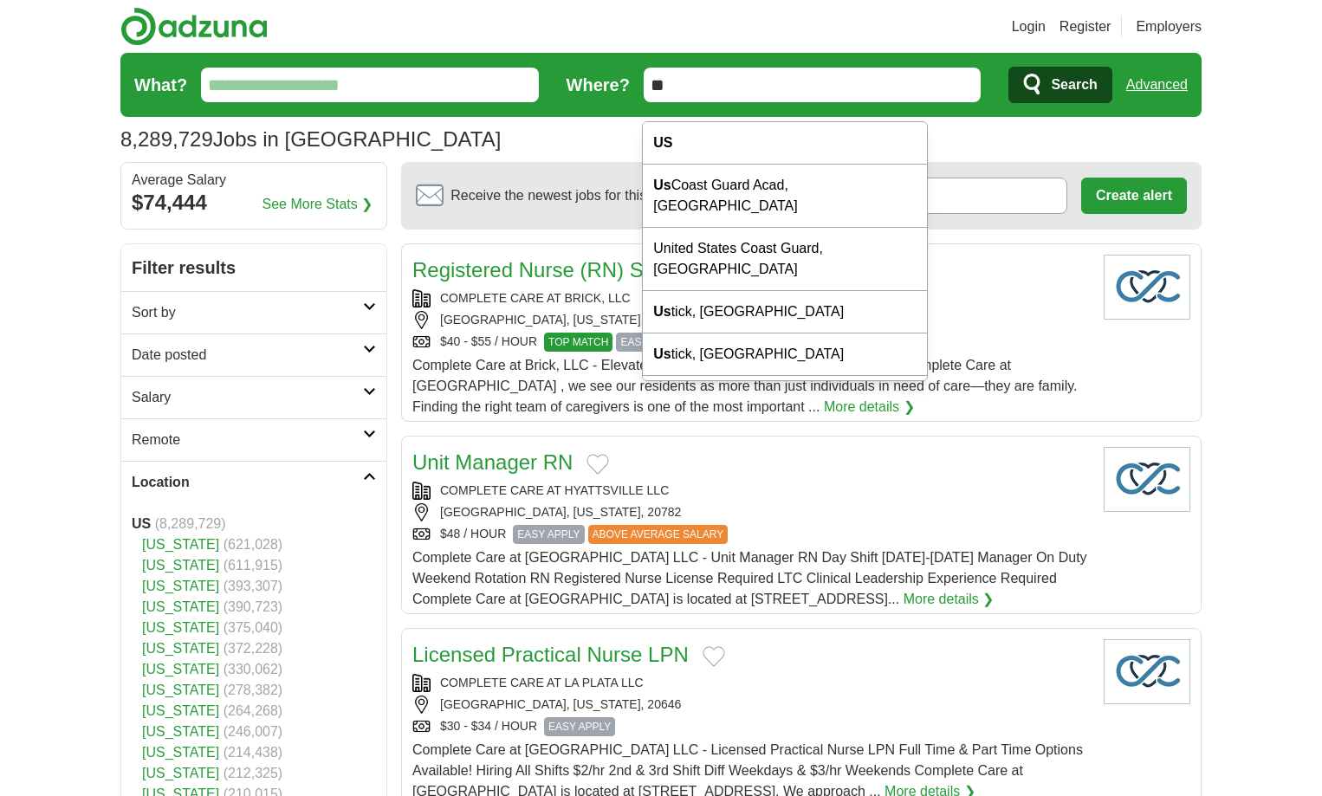
drag, startPoint x: 696, startPoint y: 89, endPoint x: 634, endPoint y: 93, distance: 62.5
click at [634, 93] on form "What? Where? ** Search Advanced" at bounding box center [660, 85] width 1081 height 64
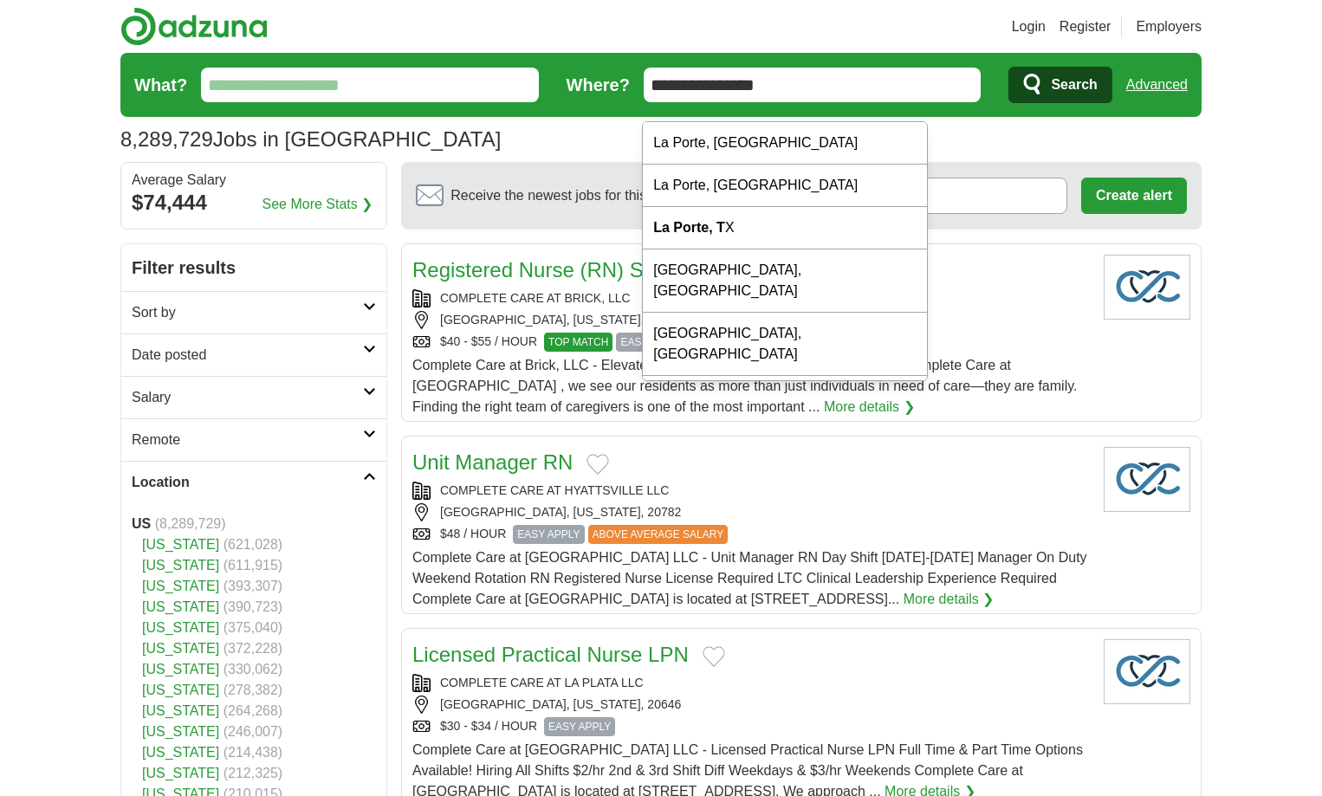
type input "**********"
click at [1008, 67] on button "Search" at bounding box center [1059, 85] width 103 height 36
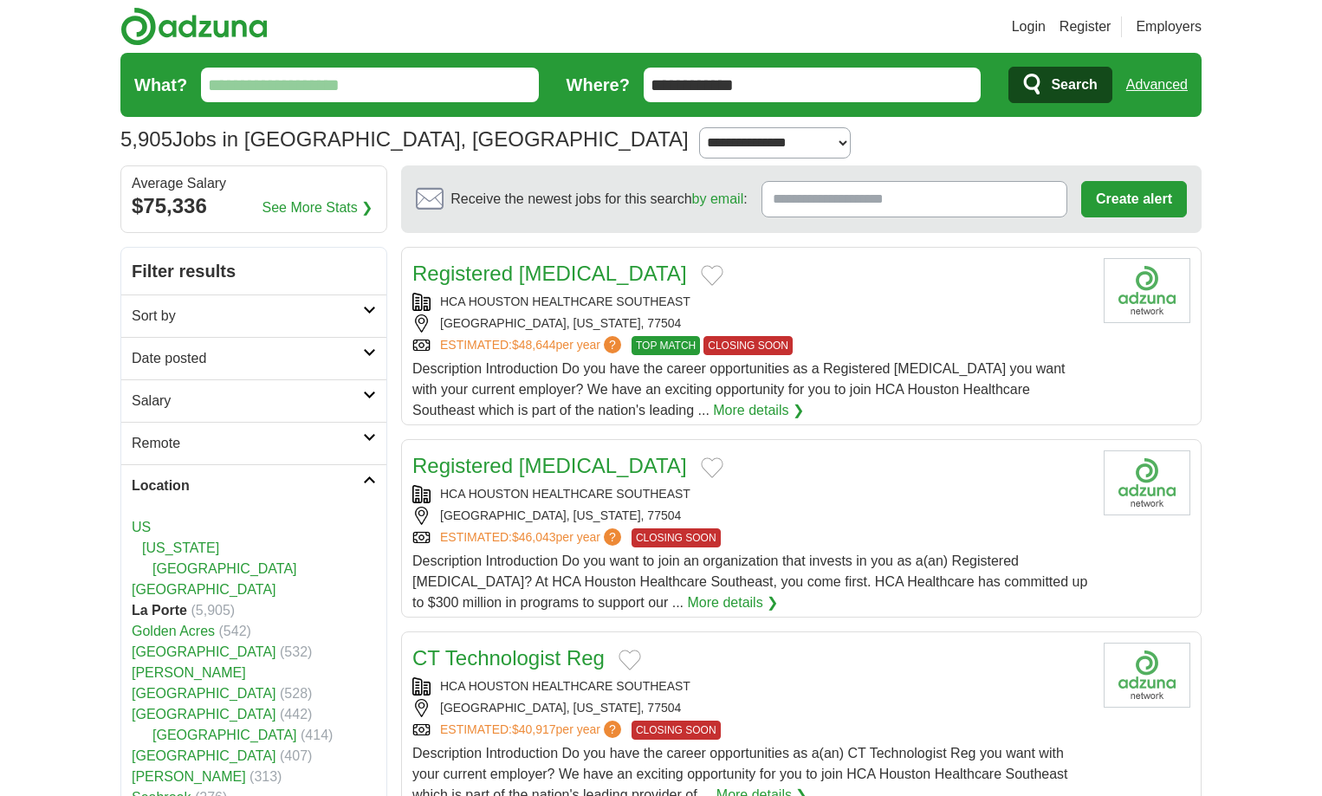
click at [1126, 94] on link "Advanced" at bounding box center [1156, 85] width 61 height 35
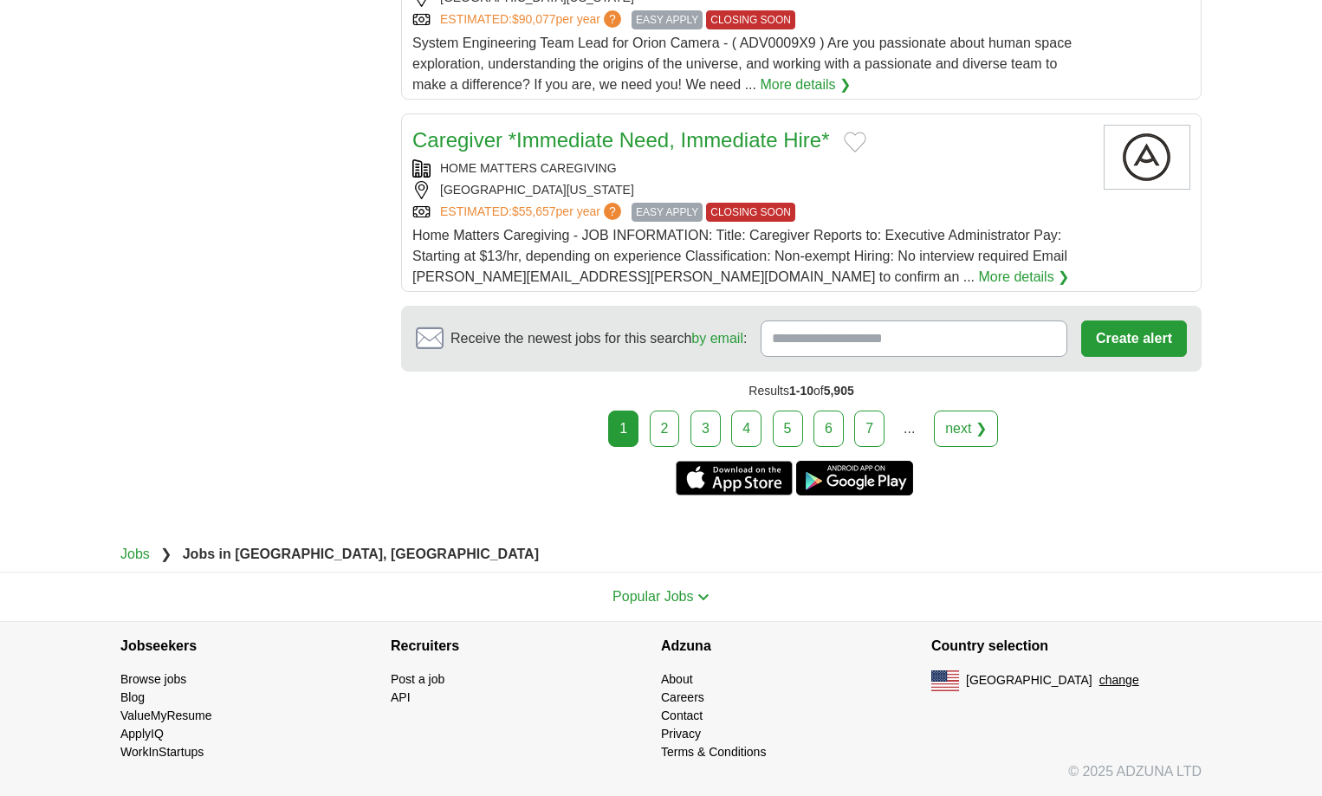
scroll to position [2512, 0]
click at [650, 447] on link "2" at bounding box center [665, 429] width 30 height 36
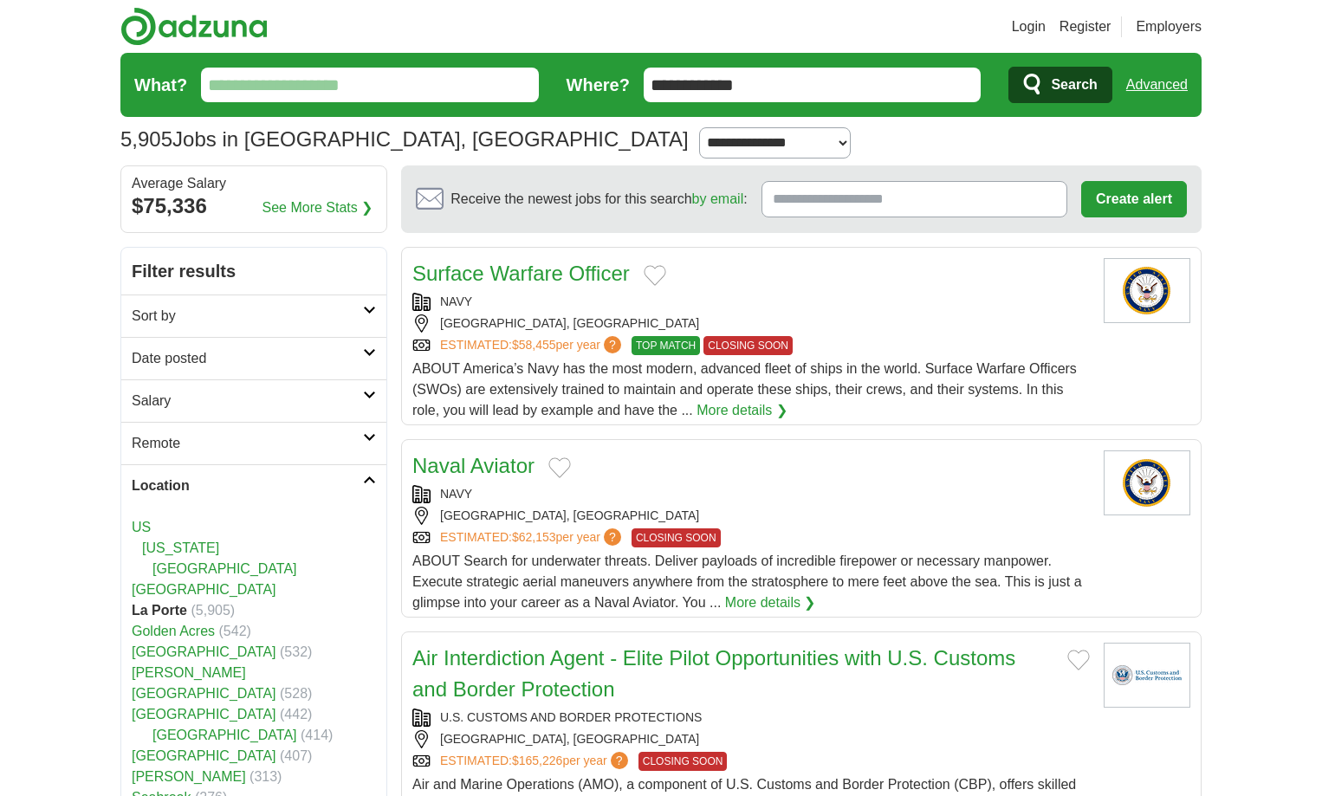
click at [366, 422] on link "Salary" at bounding box center [253, 400] width 265 height 42
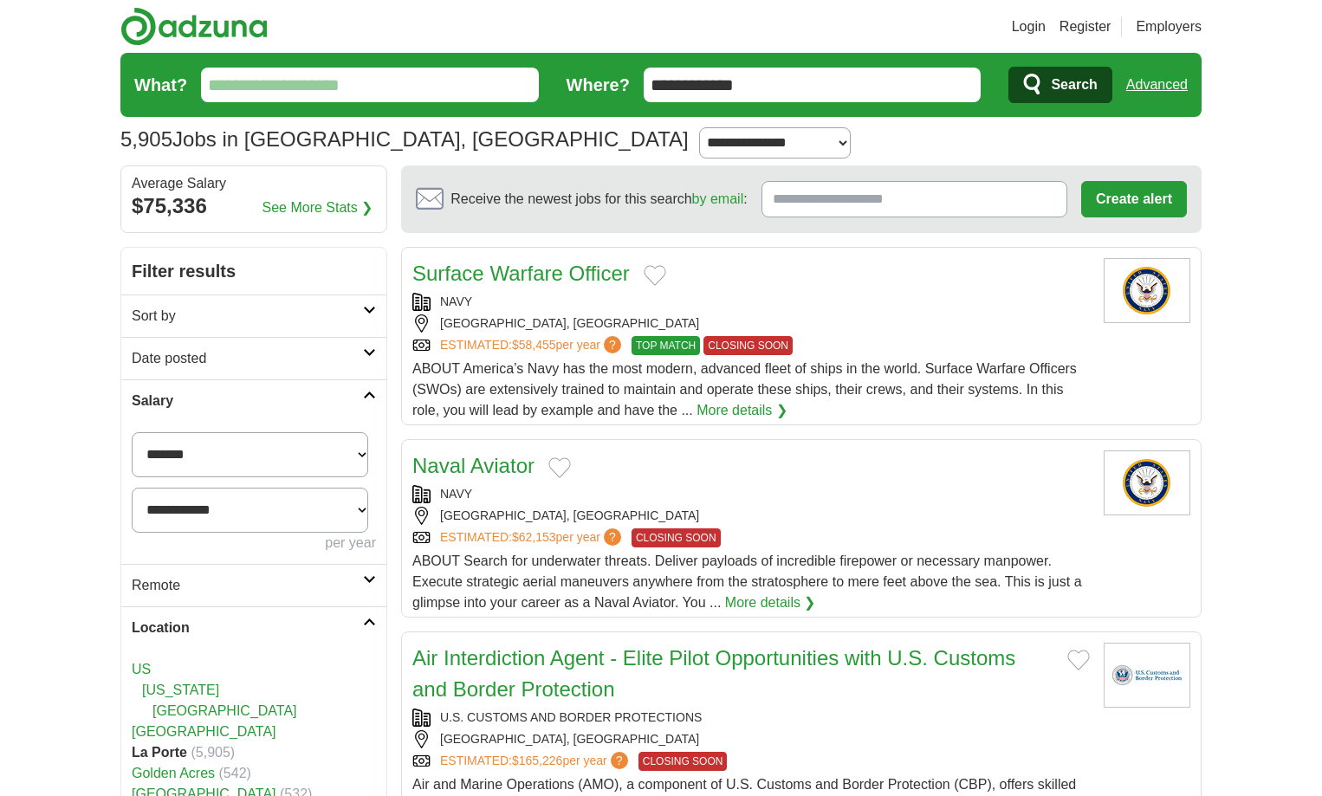
click at [355, 477] on select "**********" at bounding box center [250, 454] width 236 height 45
select select "*****"
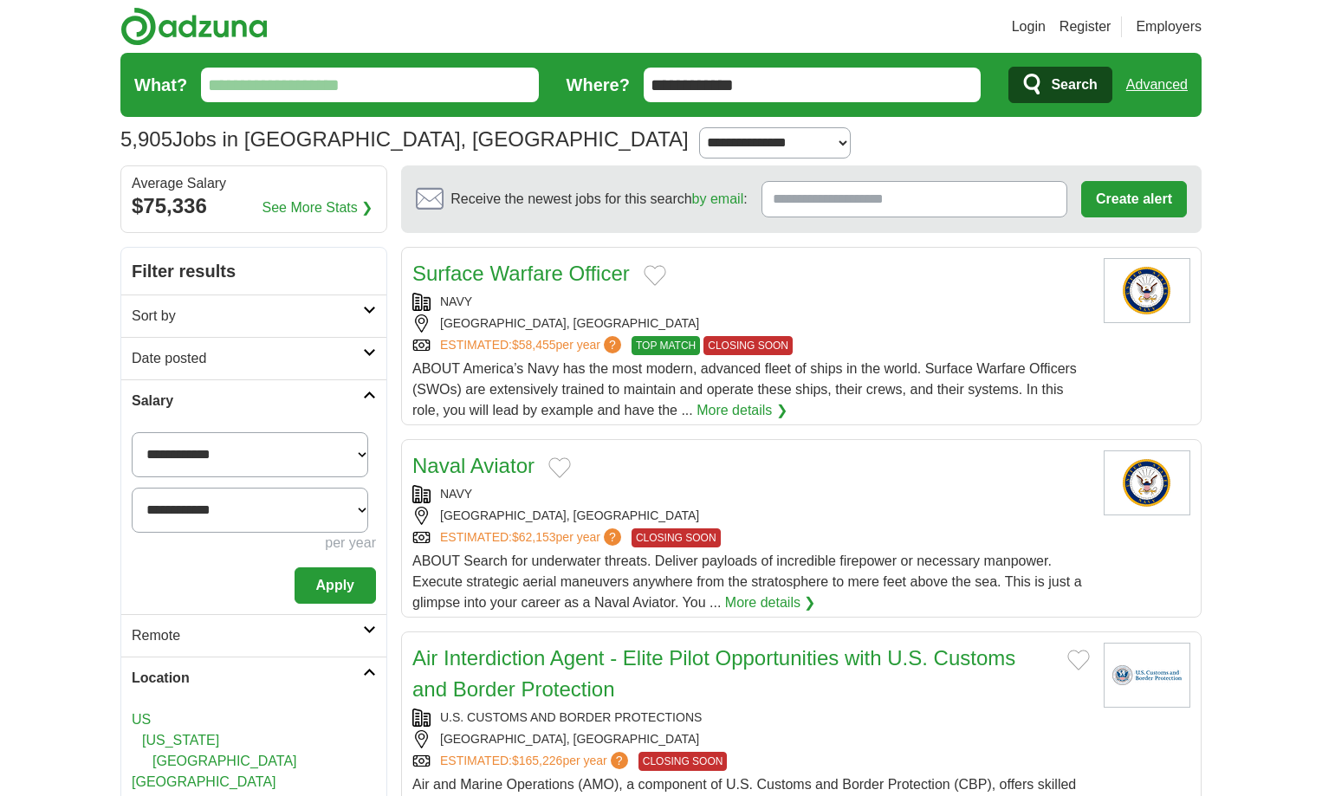
click at [357, 533] on select "**********" at bounding box center [250, 510] width 236 height 45
select select "*****"
click at [138, 533] on select "**********" at bounding box center [250, 510] width 236 height 45
click at [329, 604] on button "Apply" at bounding box center [334, 585] width 81 height 36
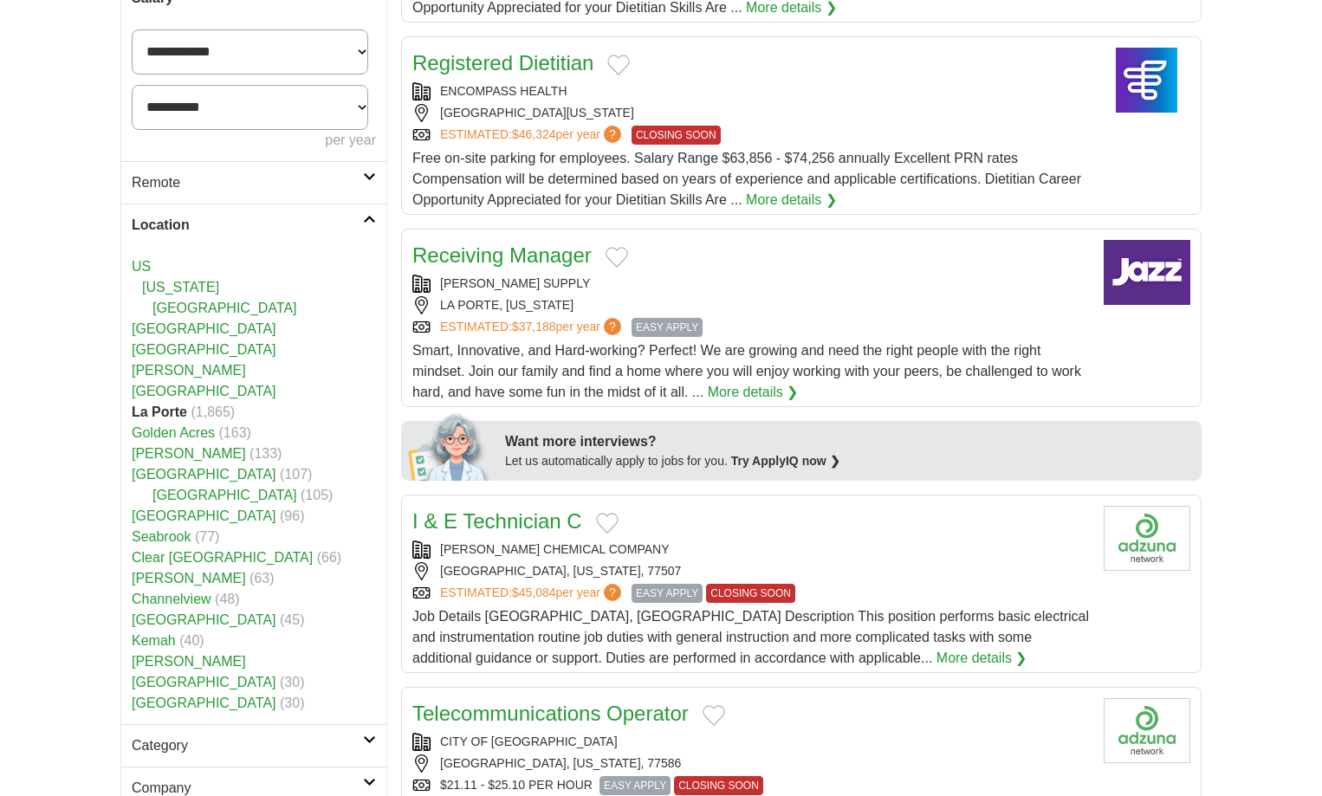
scroll to position [433, 0]
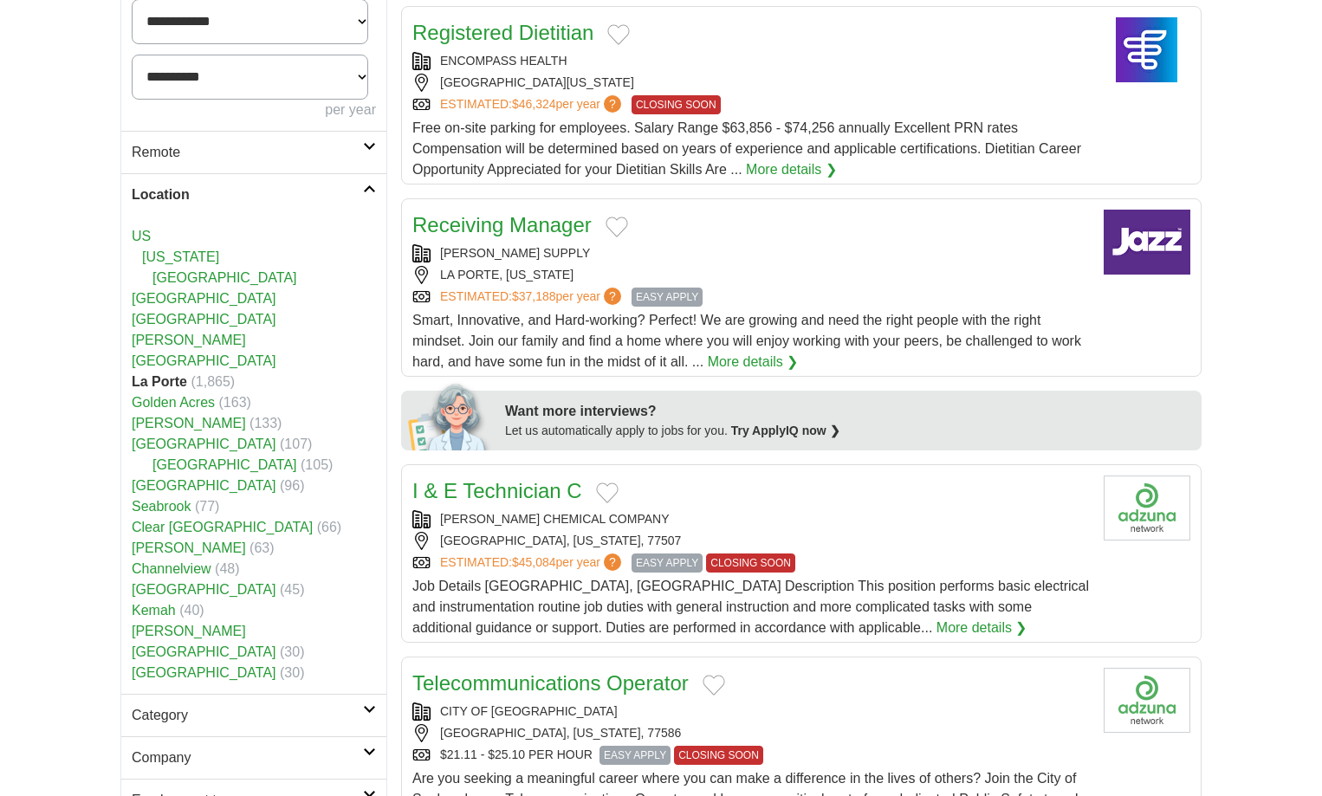
click at [174, 306] on link "[GEOGRAPHIC_DATA]" at bounding box center [204, 298] width 145 height 15
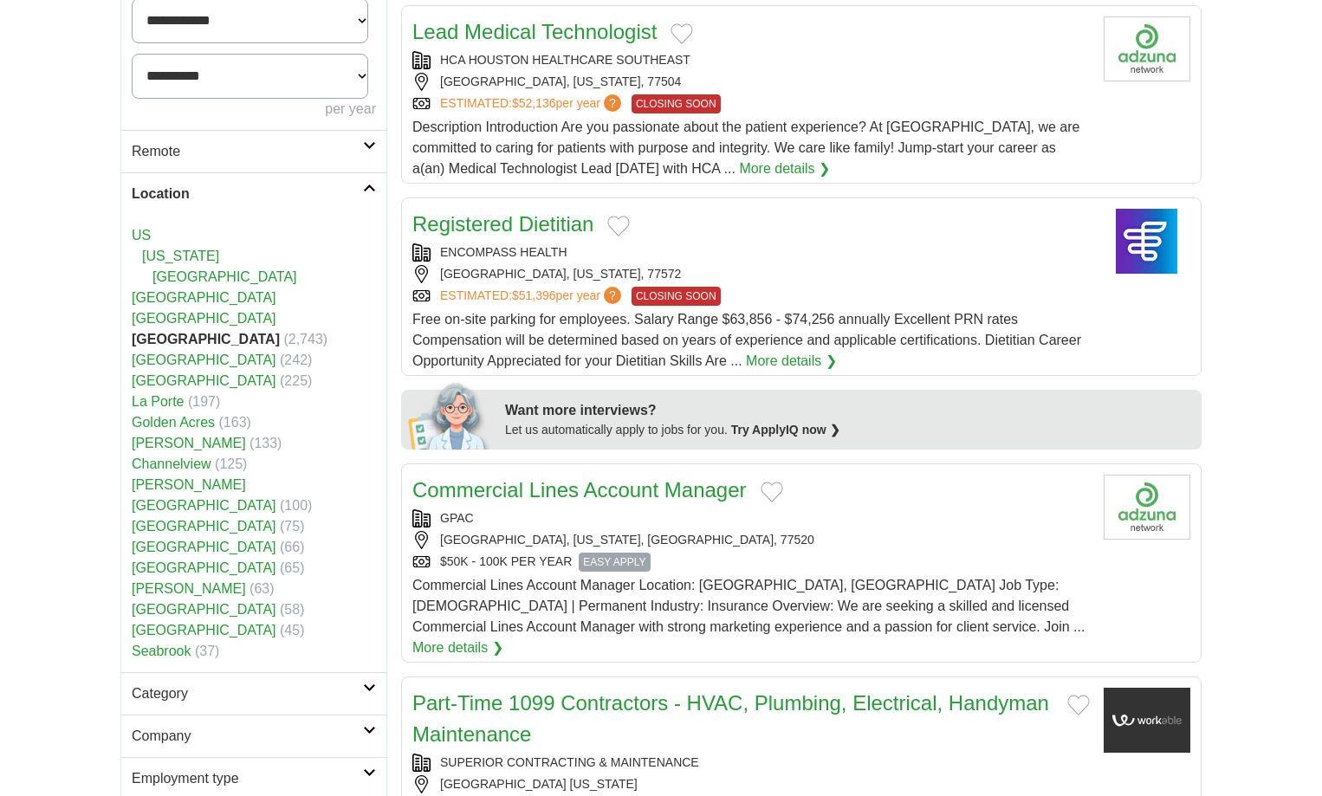
scroll to position [520, 0]
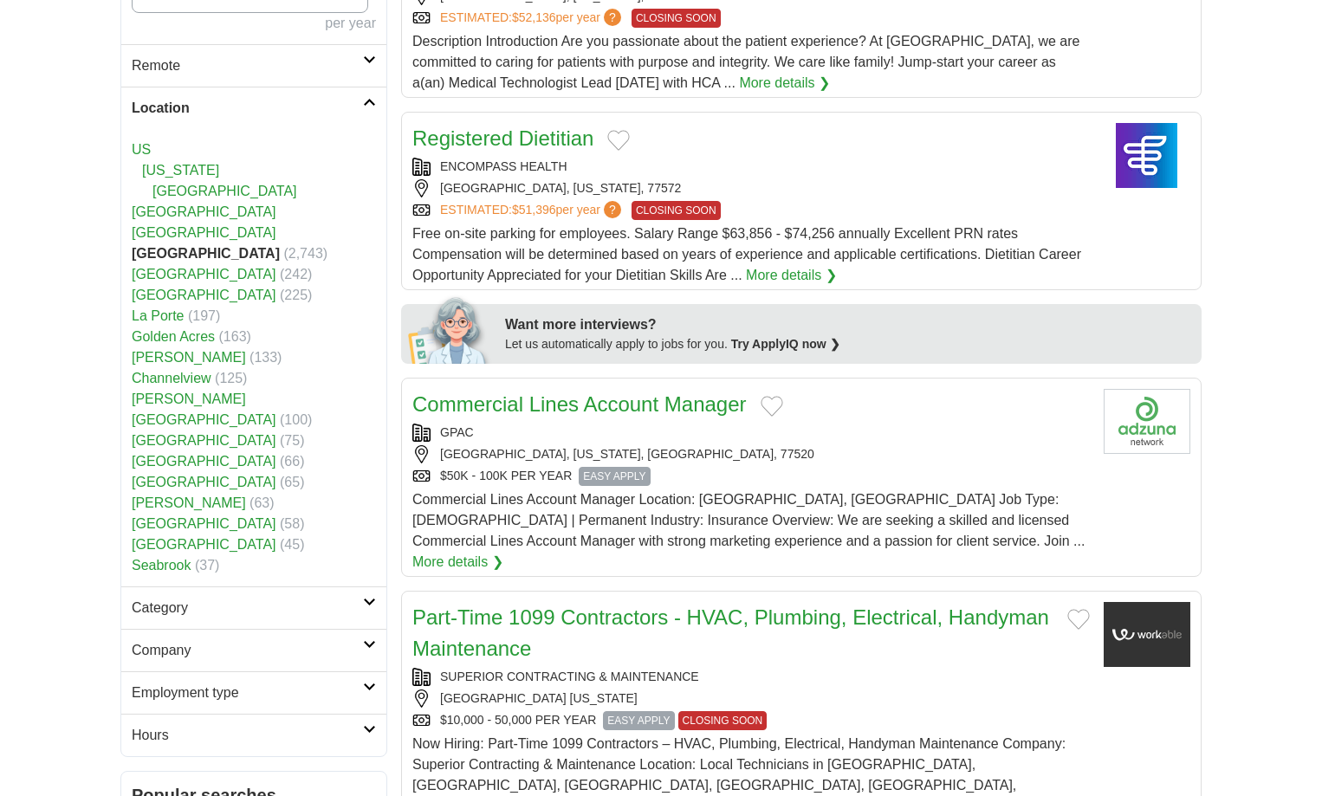
click at [182, 323] on link "La Porte" at bounding box center [158, 315] width 52 height 15
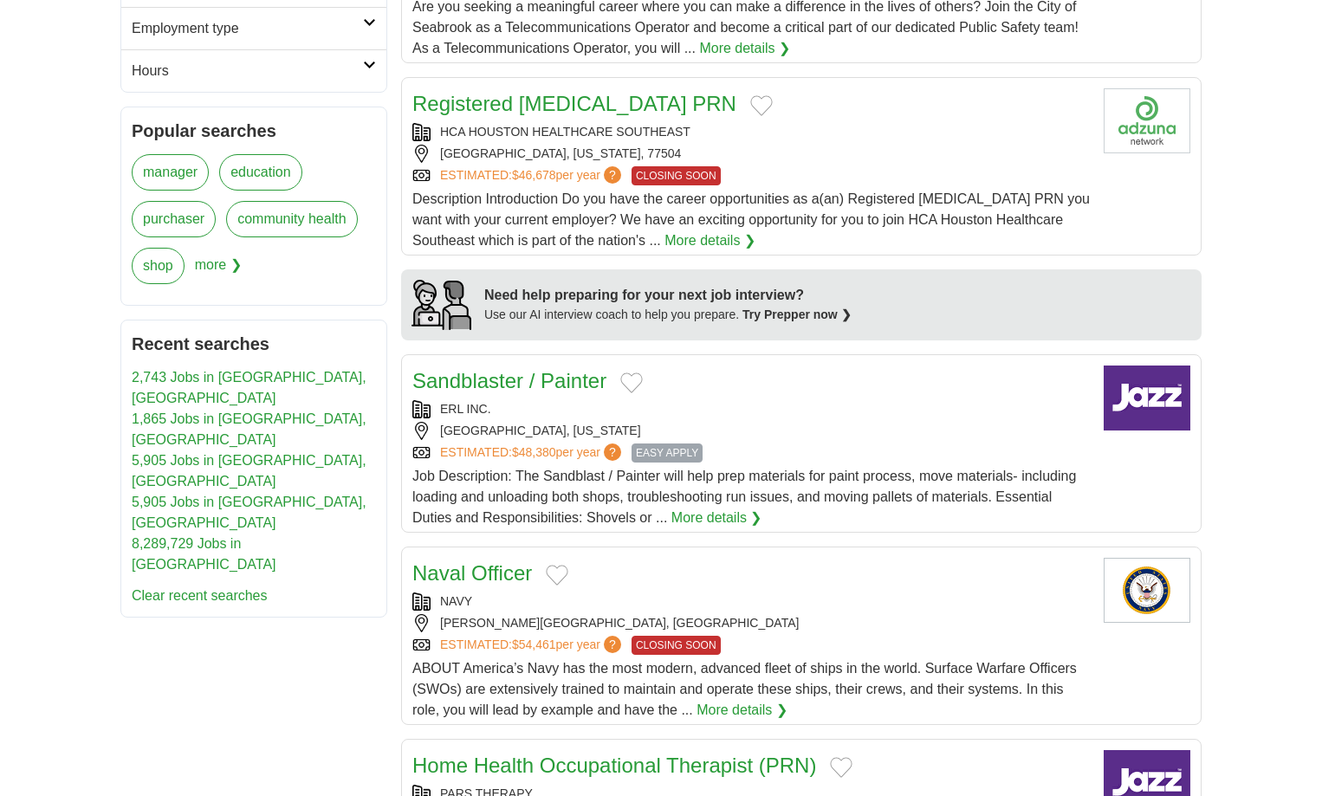
scroll to position [1213, 0]
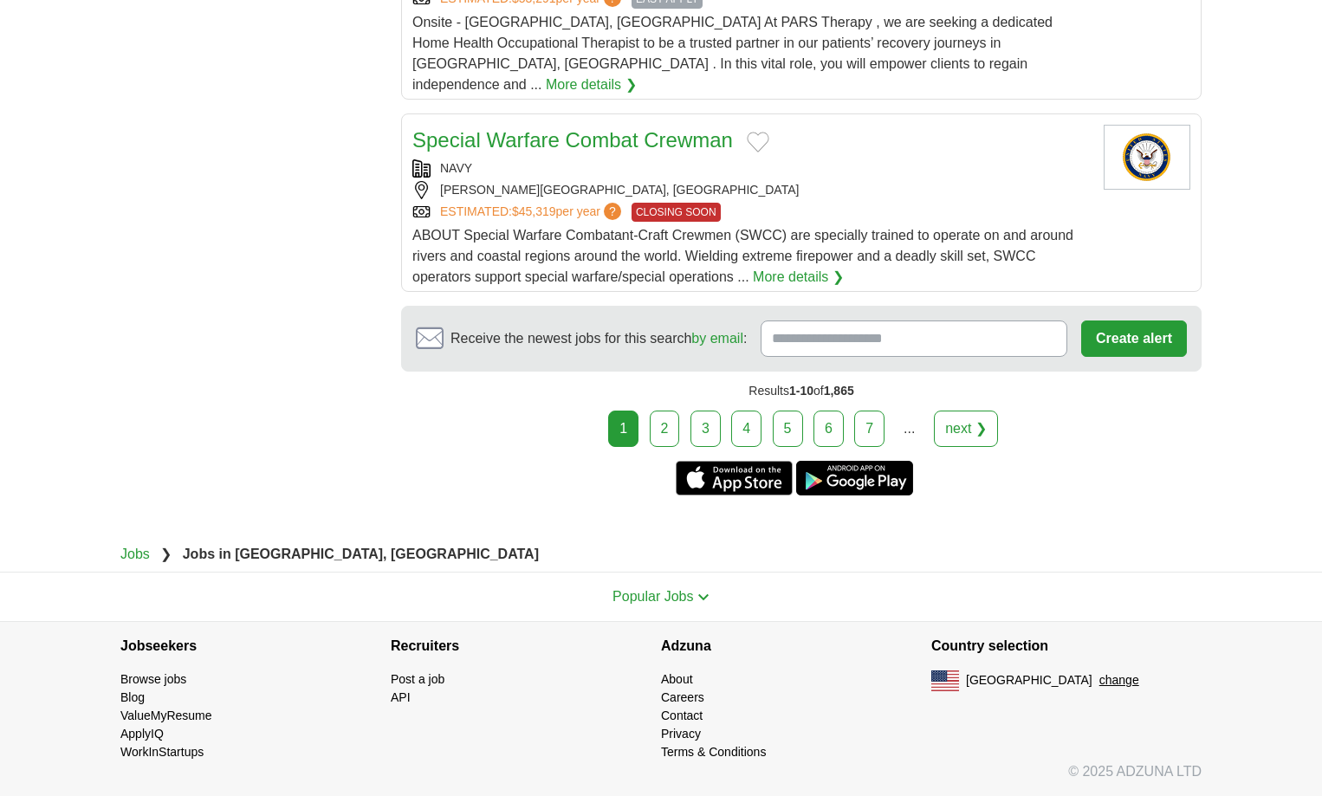
scroll to position [2772, 0]
click at [650, 447] on link "2" at bounding box center [665, 429] width 30 height 36
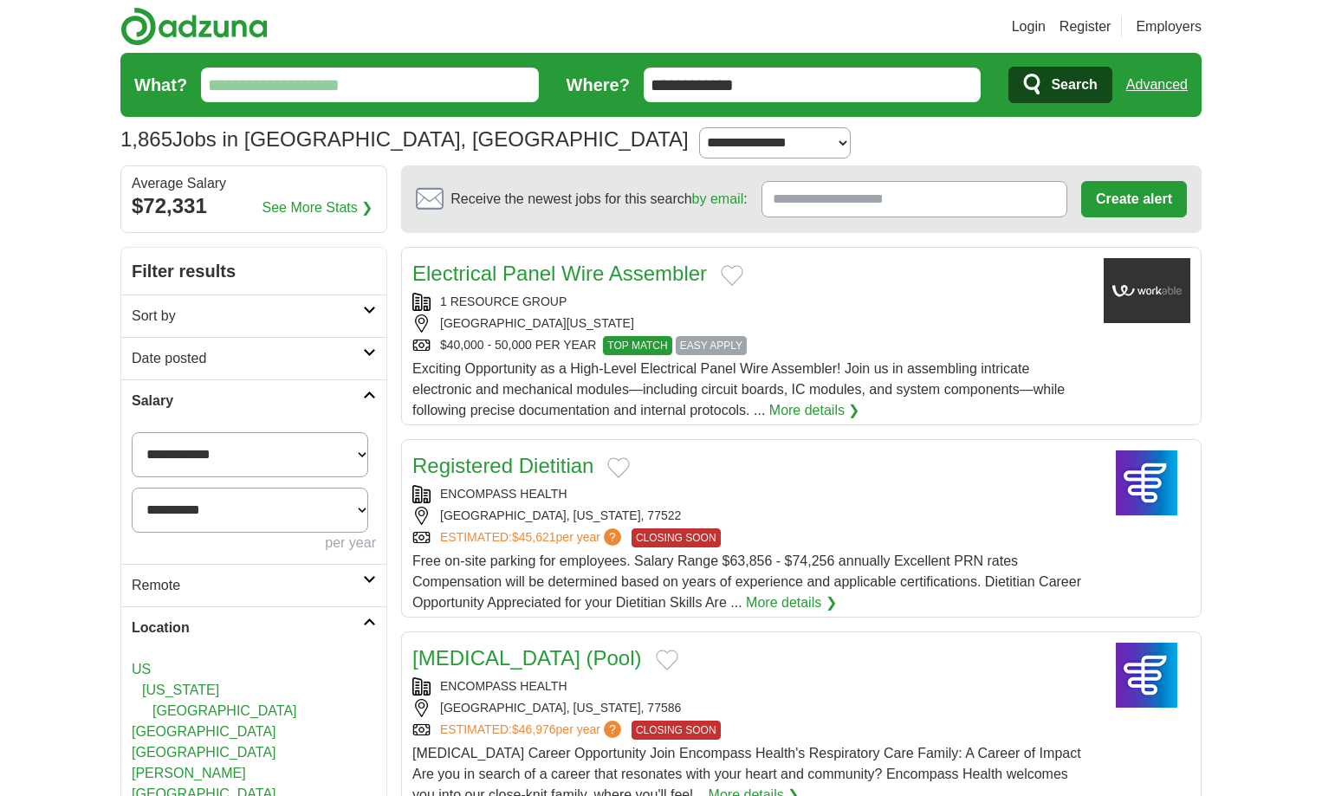
click at [363, 314] on icon at bounding box center [369, 310] width 13 height 9
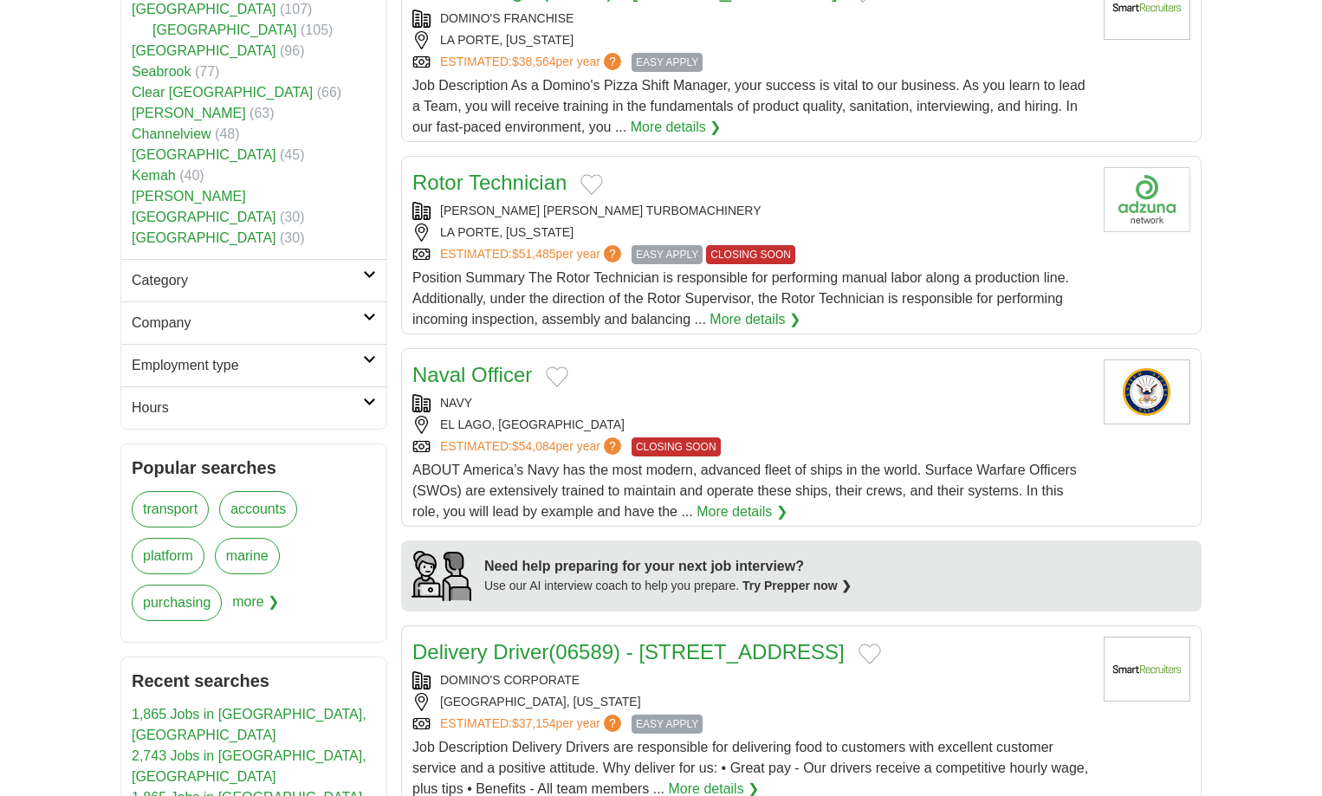
scroll to position [953, 0]
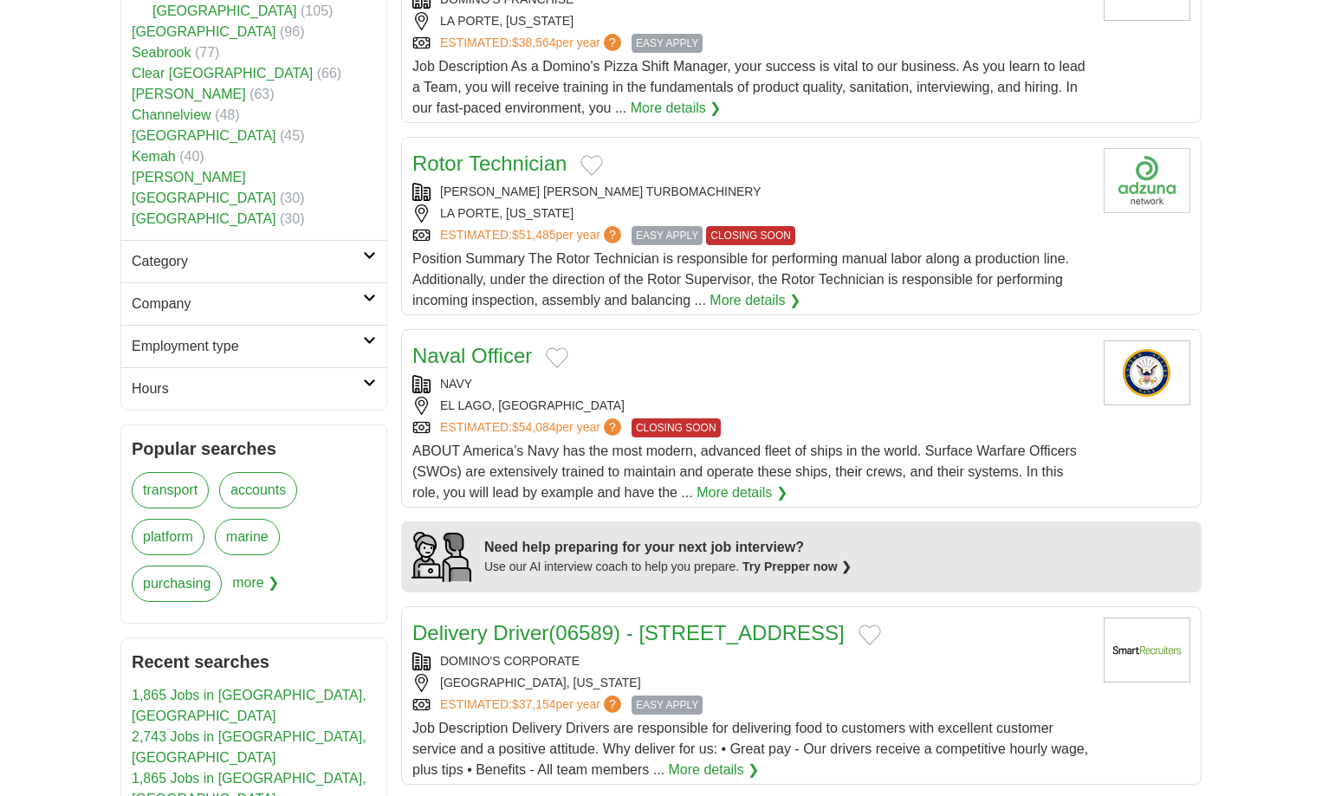
click at [368, 260] on icon at bounding box center [369, 255] width 13 height 9
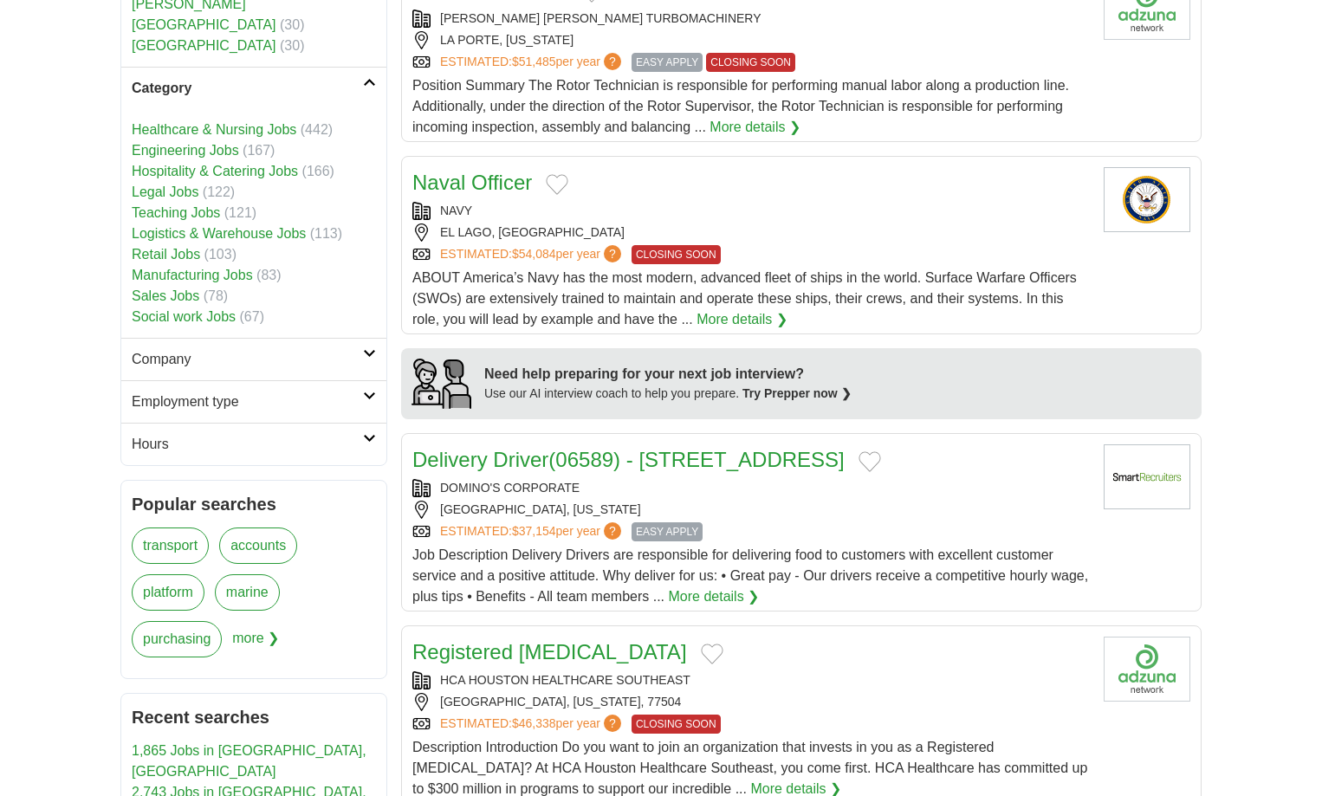
scroll to position [1213, 0]
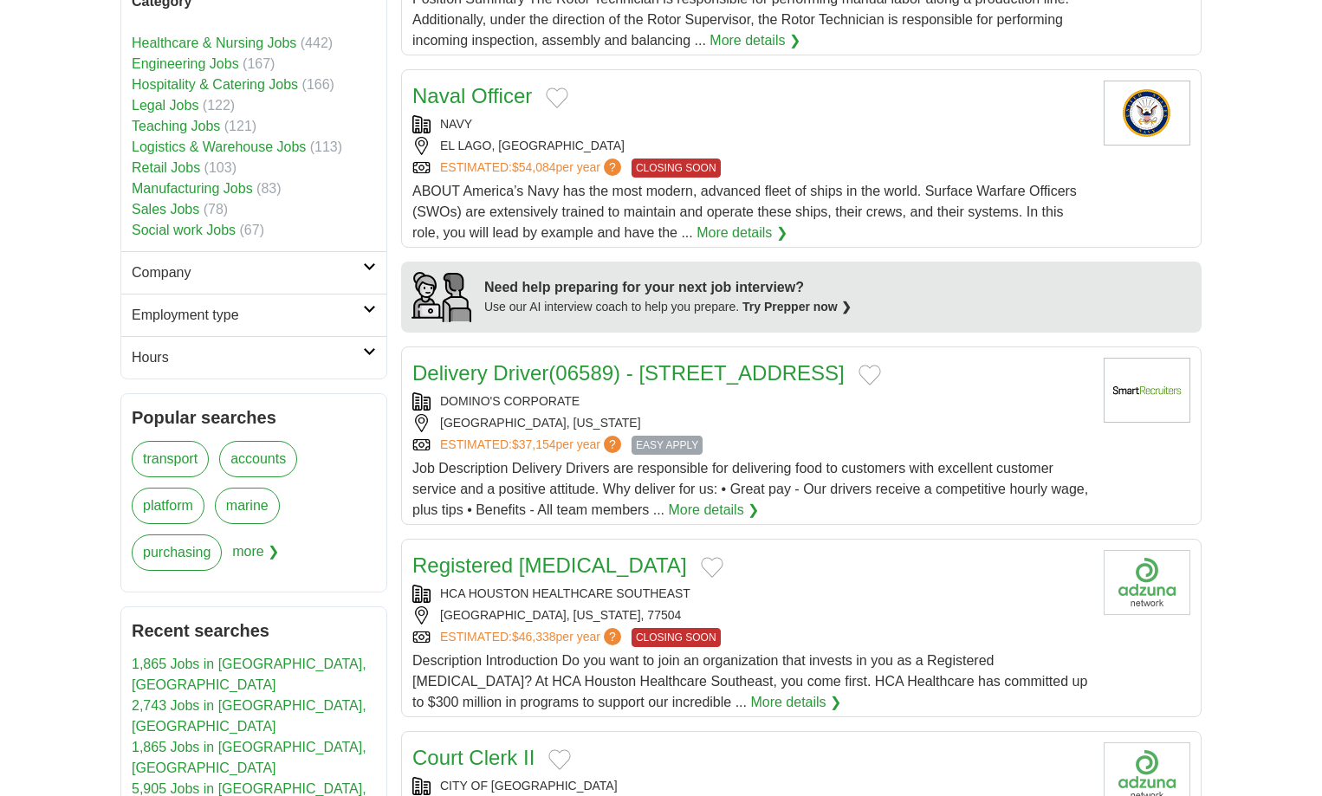
click at [374, 336] on link "Employment type" at bounding box center [253, 315] width 265 height 42
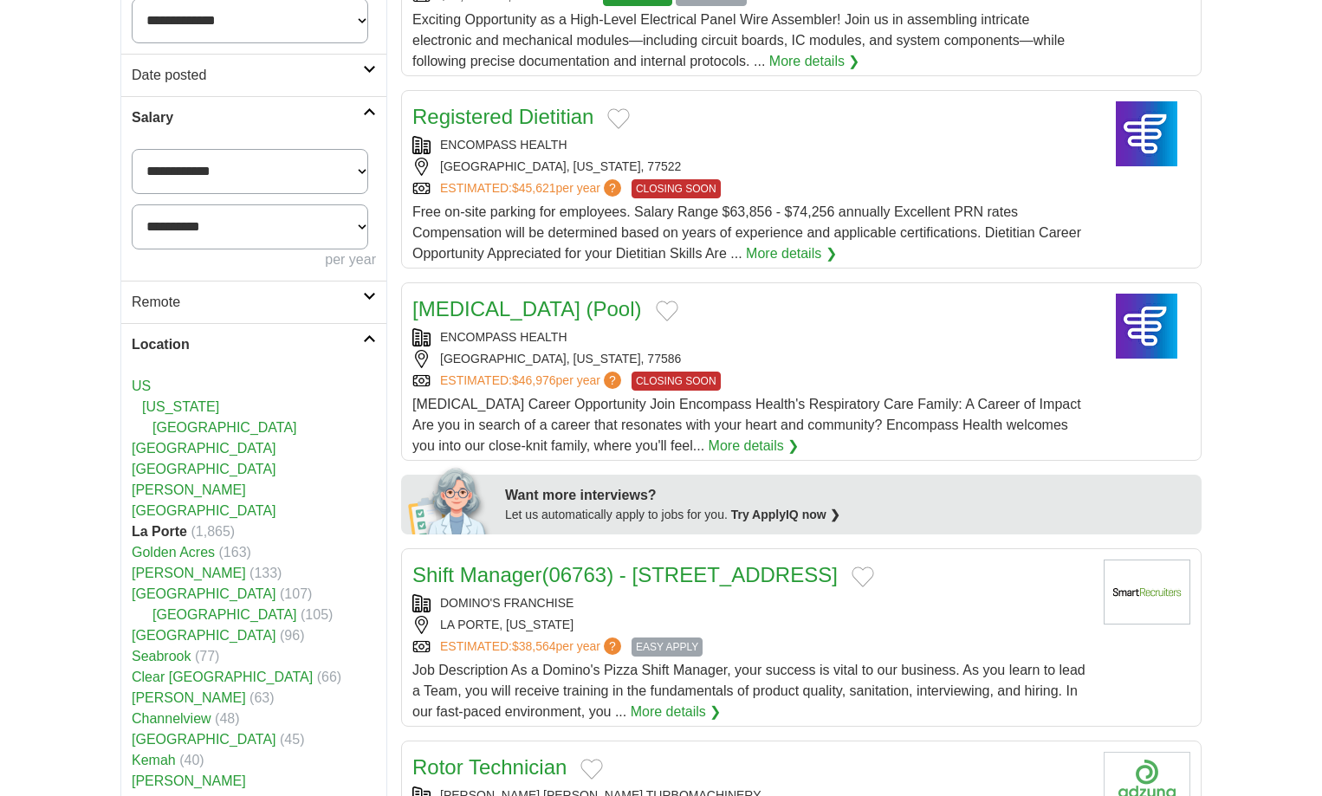
scroll to position [0, 0]
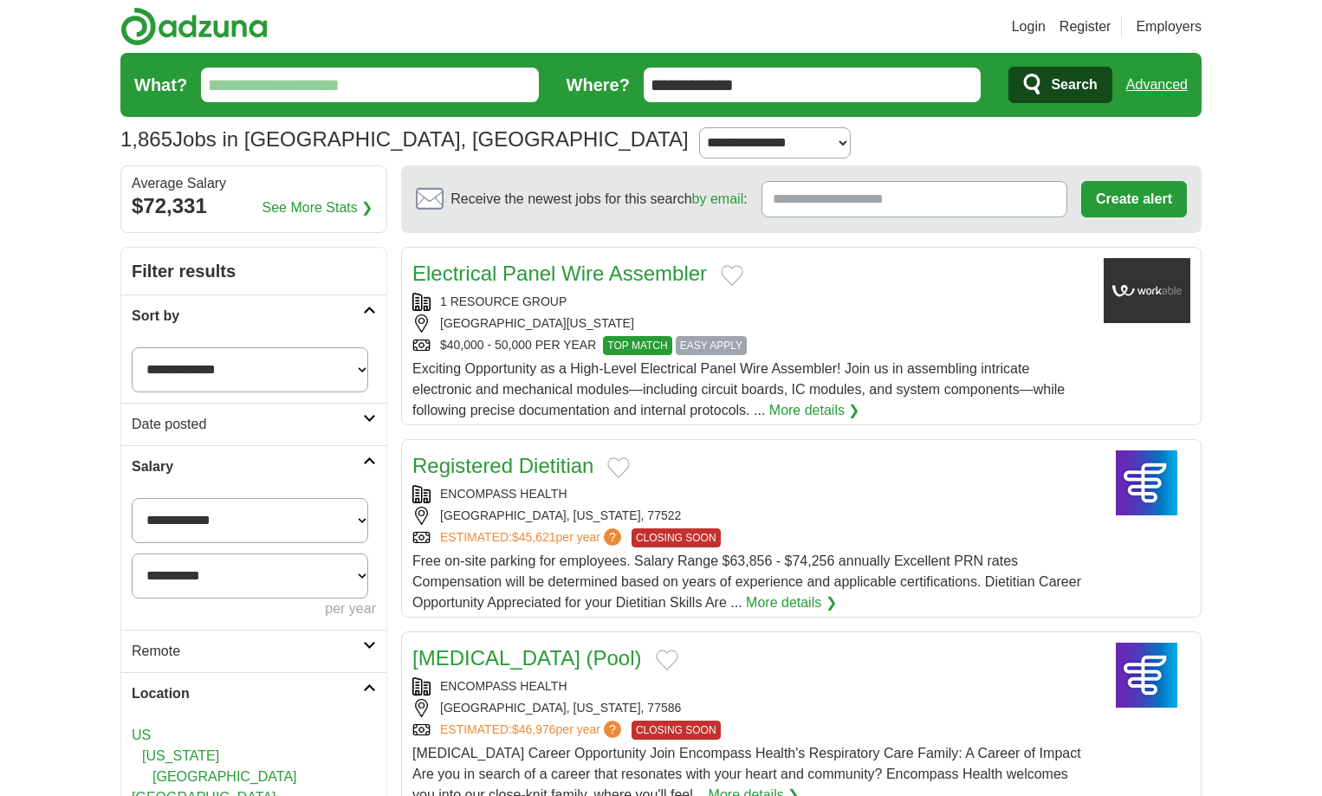
click at [1149, 97] on link "Advanced" at bounding box center [1156, 85] width 61 height 35
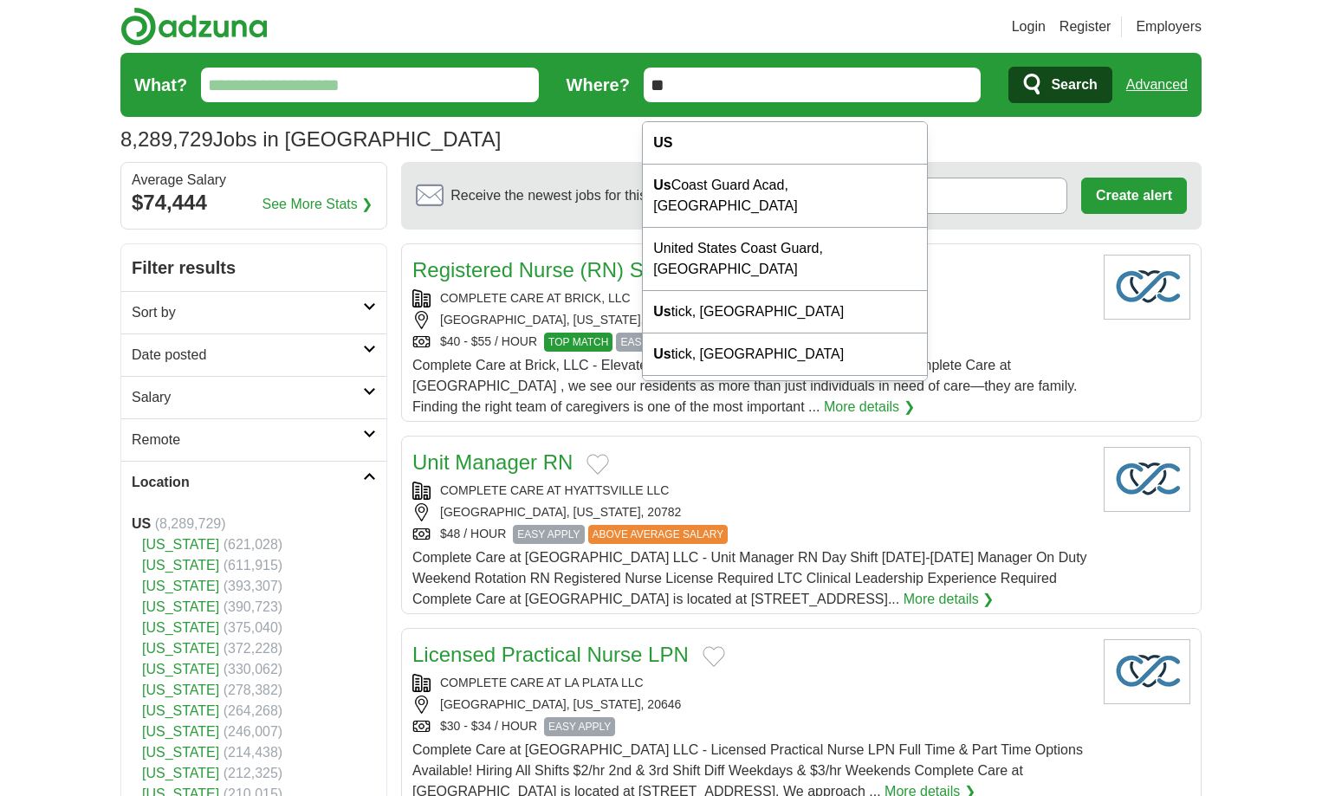
click at [725, 100] on input "**" at bounding box center [813, 85] width 338 height 35
click at [1149, 98] on link "Advanced" at bounding box center [1156, 85] width 61 height 35
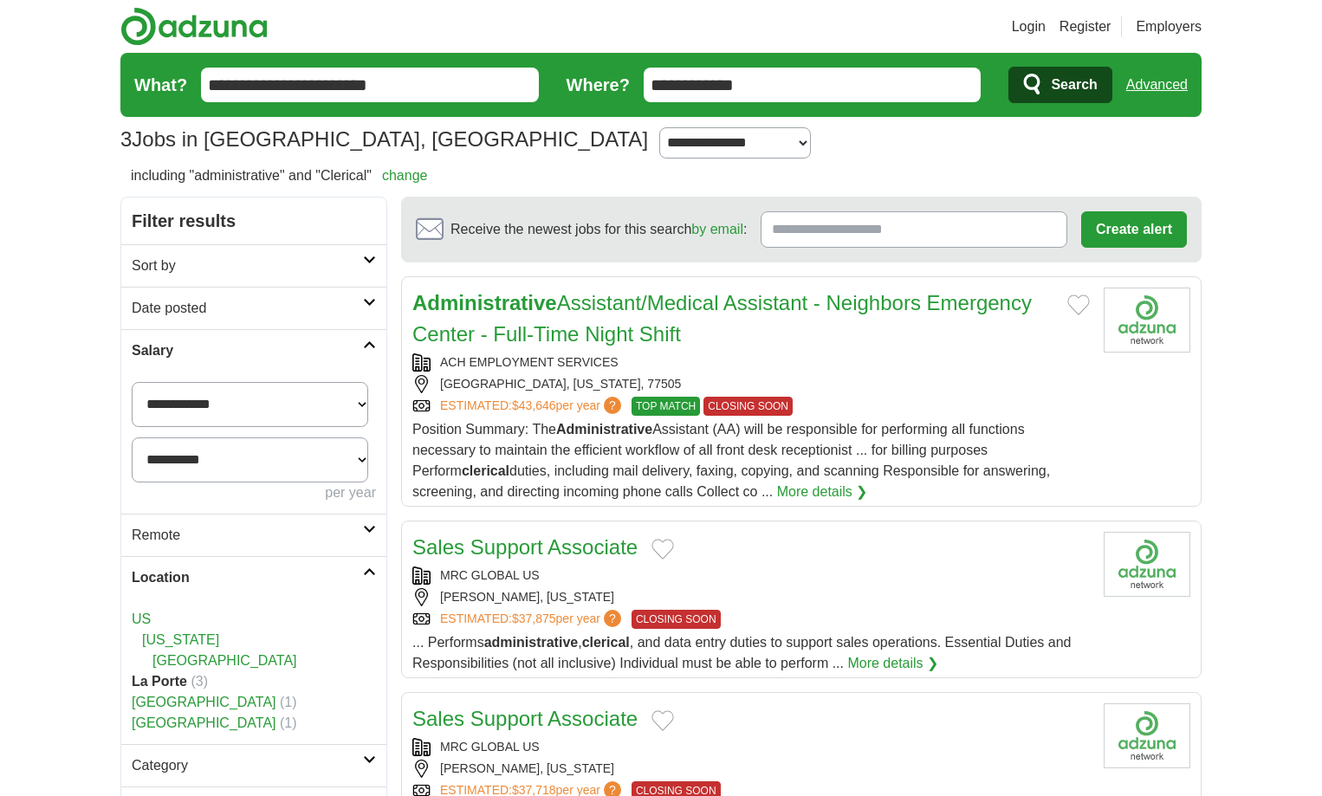
click at [1157, 102] on link "Advanced" at bounding box center [1156, 85] width 61 height 35
click at [1156, 102] on link "Advanced" at bounding box center [1156, 85] width 61 height 35
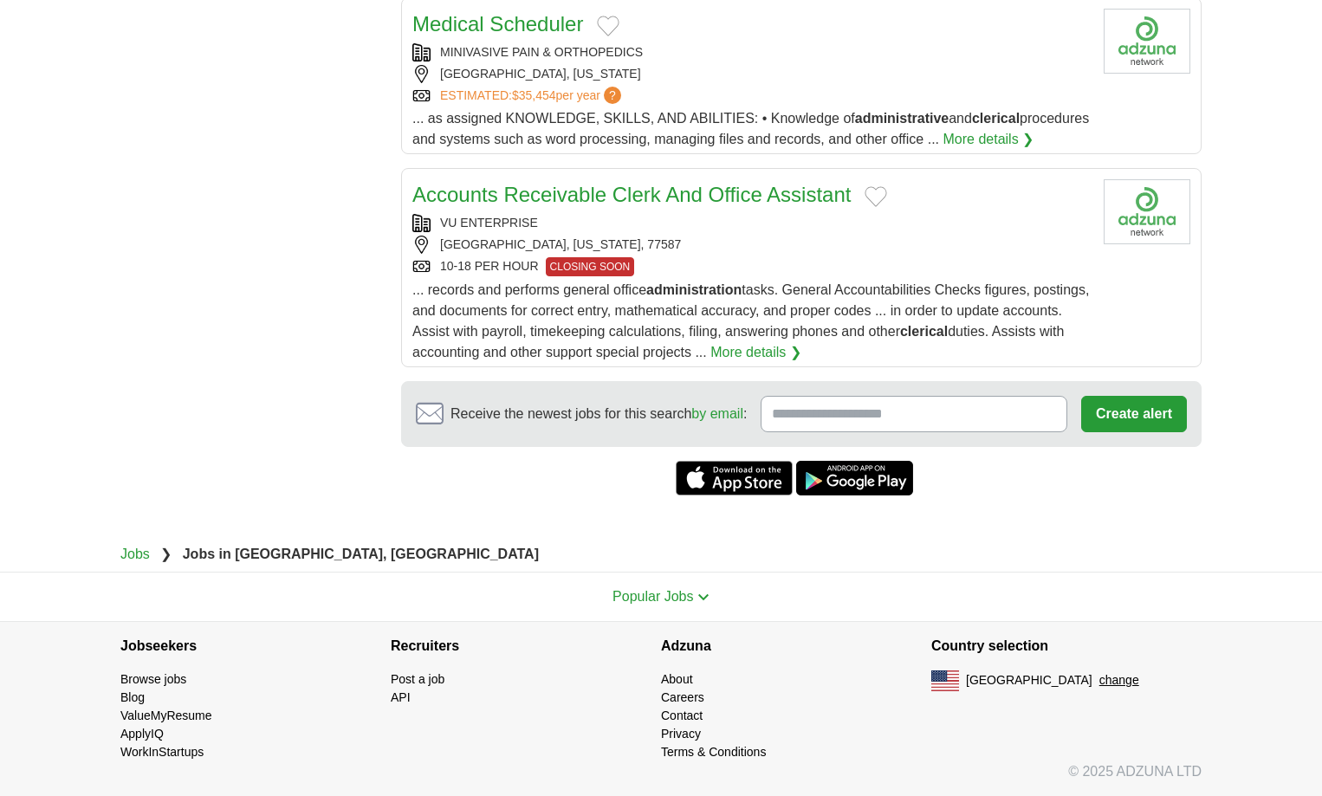
scroll to position [2339, 0]
click at [851, 206] on link "Accounts Receivable Clerk And Office Assistant" at bounding box center [631, 194] width 438 height 23
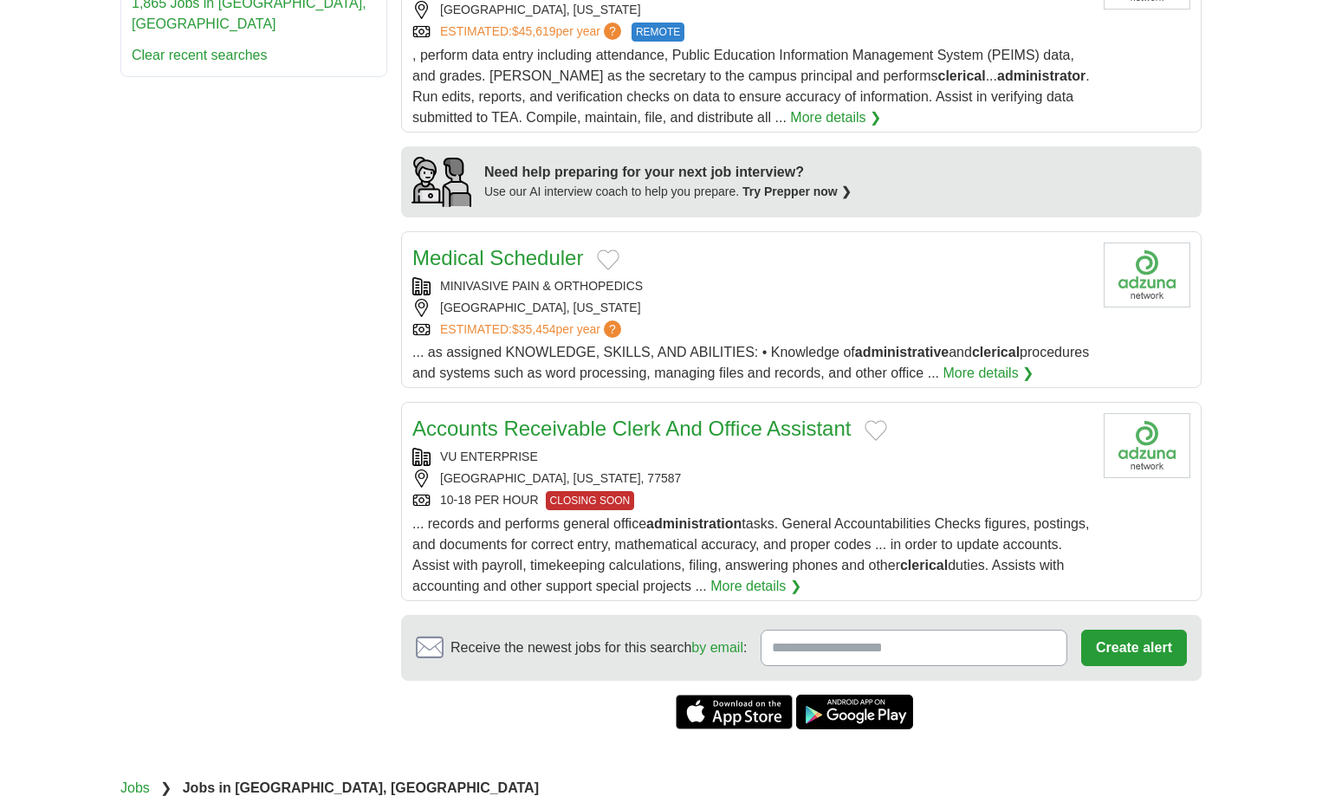
scroll to position [1386, 0]
